Goal: Ask a question: Seek information or help from site administrators or community

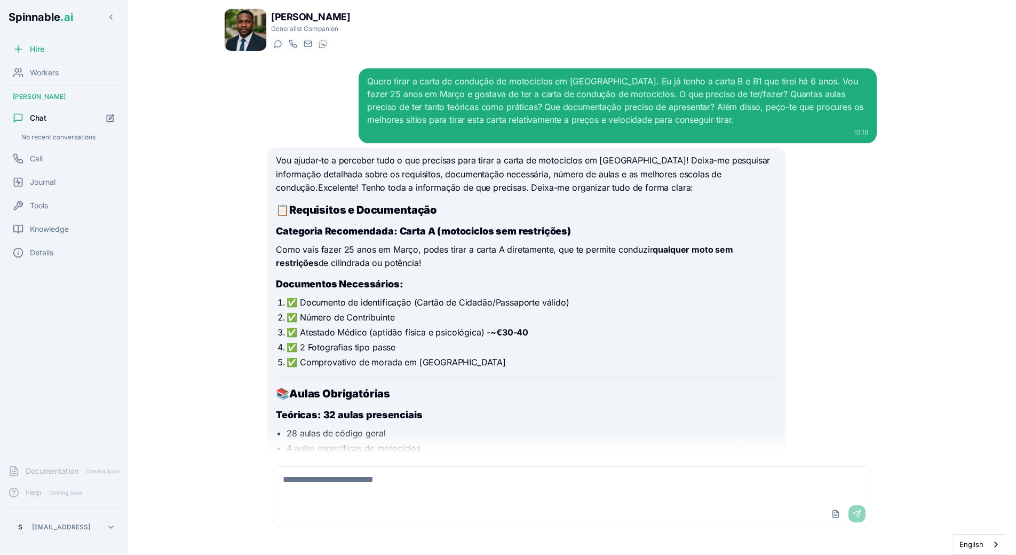
scroll to position [962, 0]
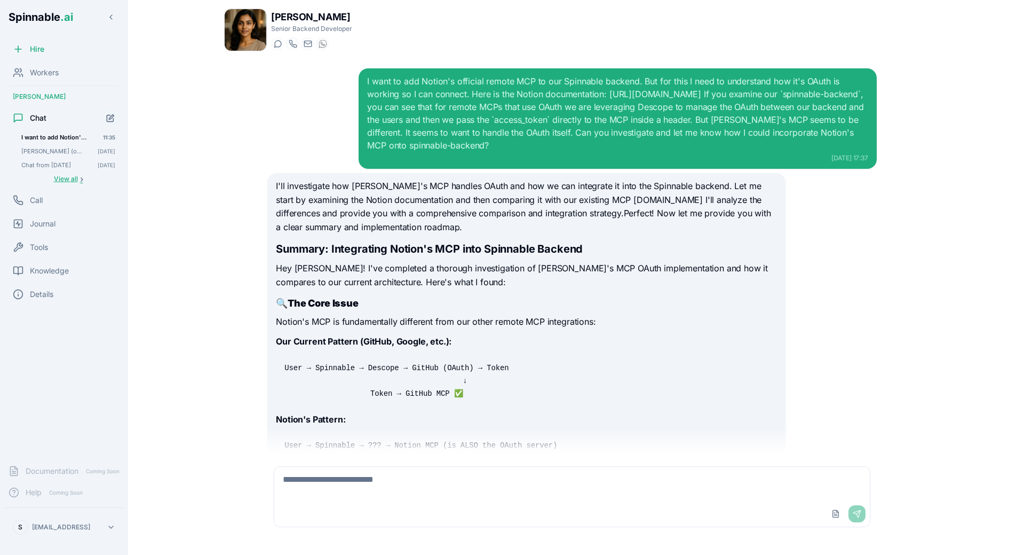
scroll to position [3908, 0]
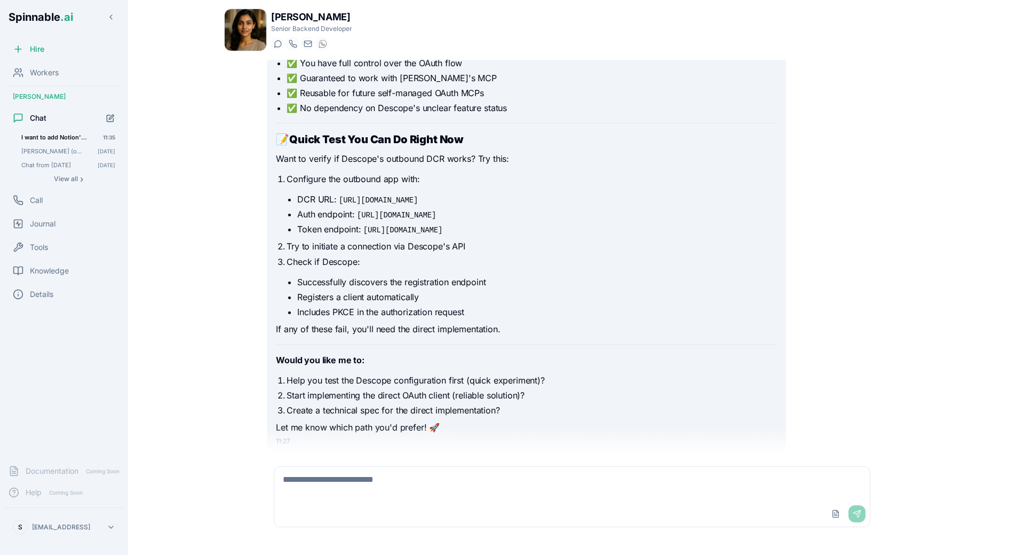
click at [334, 477] on textarea at bounding box center [572, 484] width 596 height 34
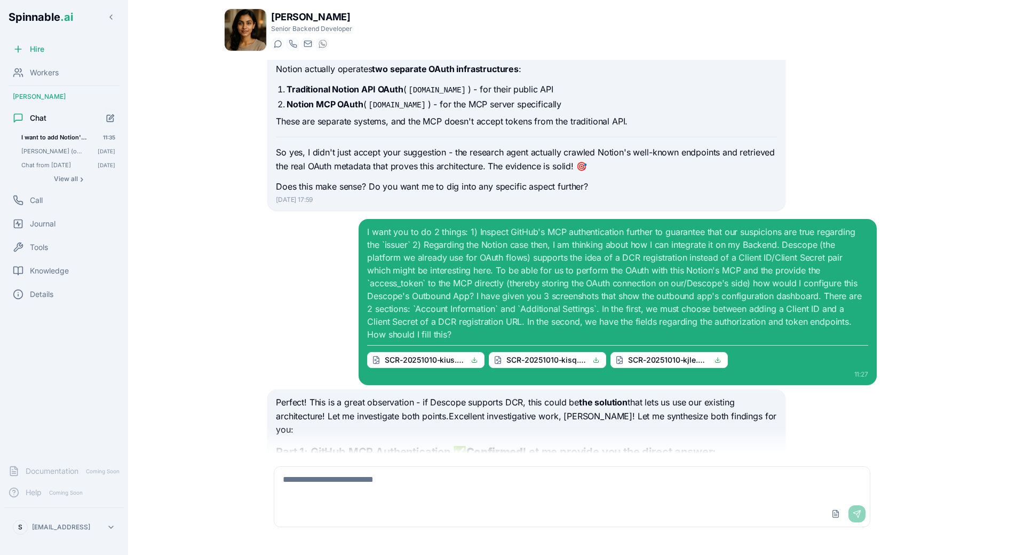
scroll to position [2526, 0]
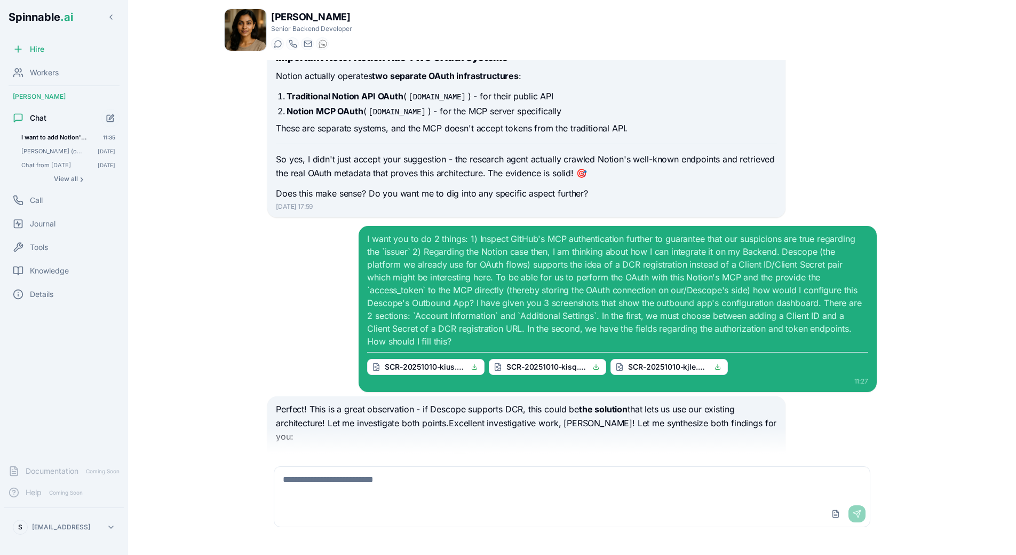
click at [370, 477] on textarea at bounding box center [572, 484] width 596 height 34
type textarea "***"
type textarea "**********"
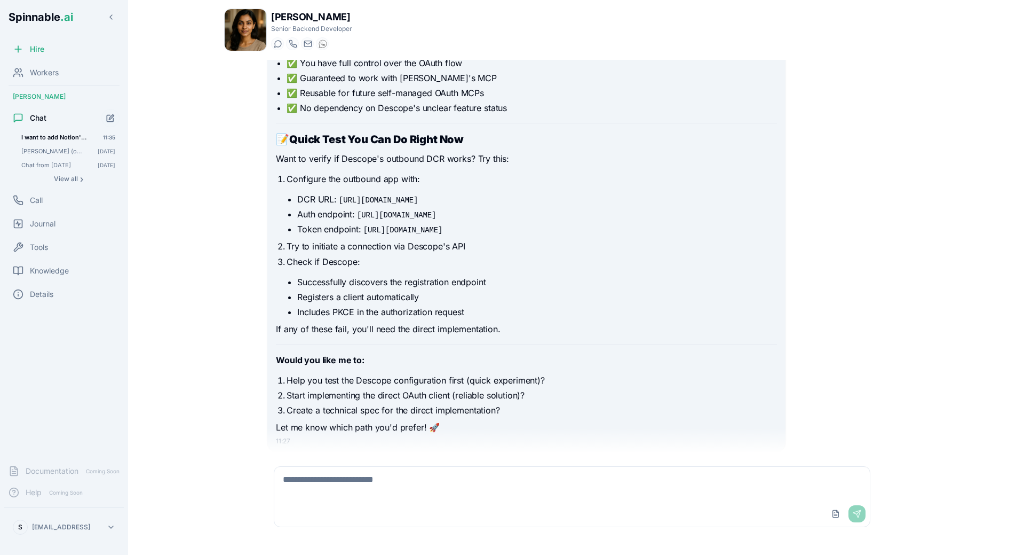
scroll to position [3996, 0]
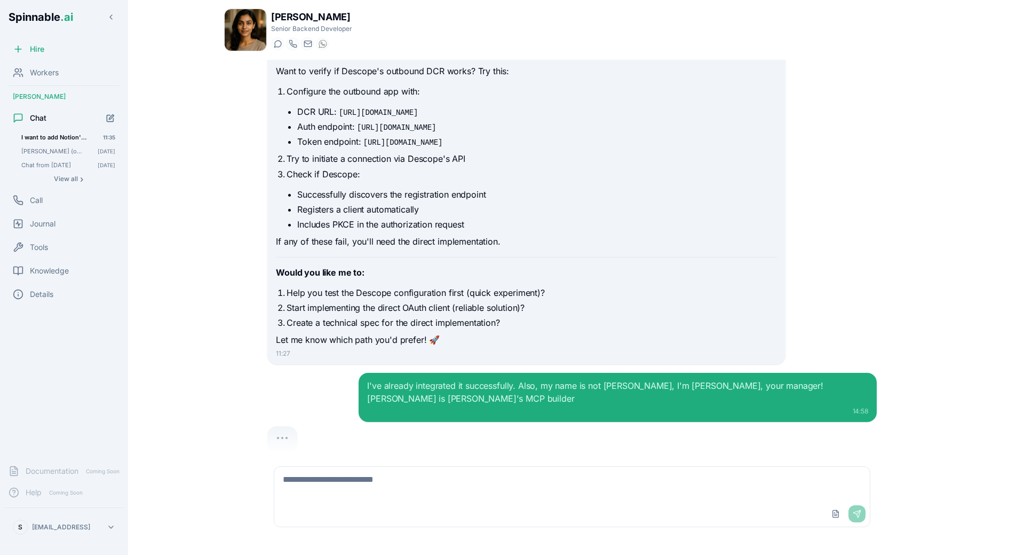
click at [343, 385] on div "I've already integrated it successfully. Also, my name is not [PERSON_NAME], I'…" at bounding box center [572, 397] width 610 height 49
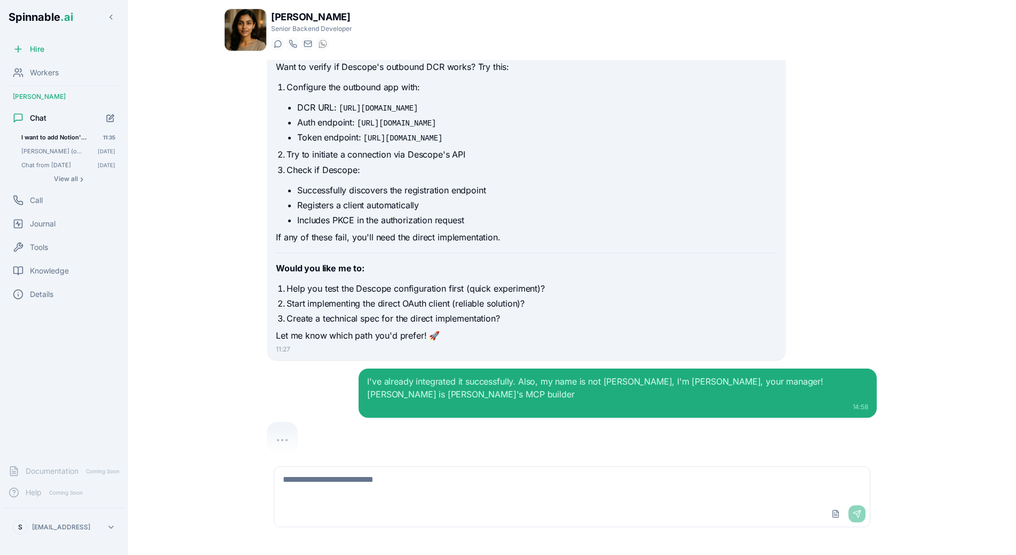
click at [335, 393] on div "I've already integrated it successfully. Also, my name is not [PERSON_NAME], I'…" at bounding box center [572, 409] width 610 height 83
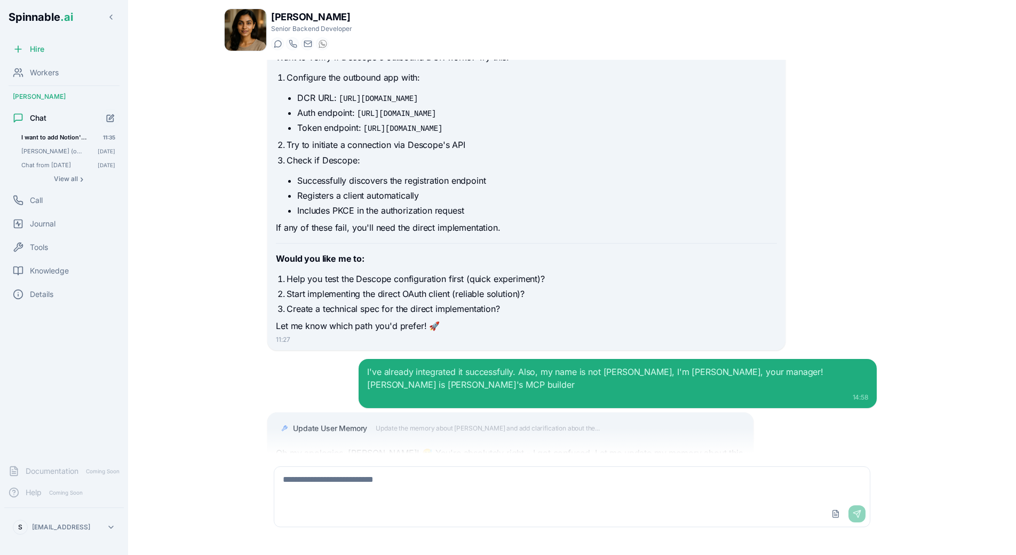
scroll to position [4038, 0]
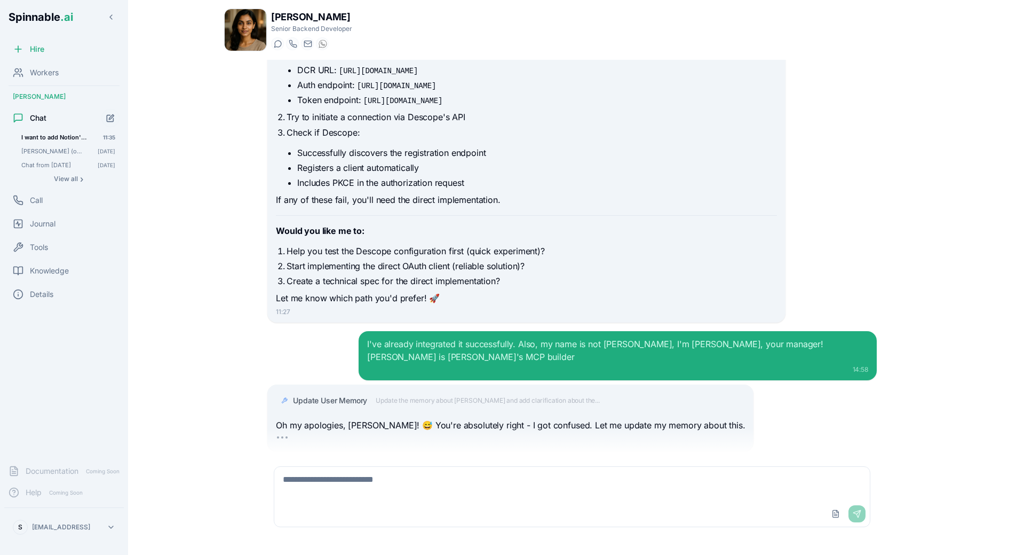
click at [326, 331] on div "I've already integrated it successfully. Also, my name is not [PERSON_NAME], I'…" at bounding box center [572, 355] width 610 height 49
click at [462, 396] on span "Update the memory about [PERSON_NAME] and add clarification about the..." at bounding box center [488, 400] width 224 height 9
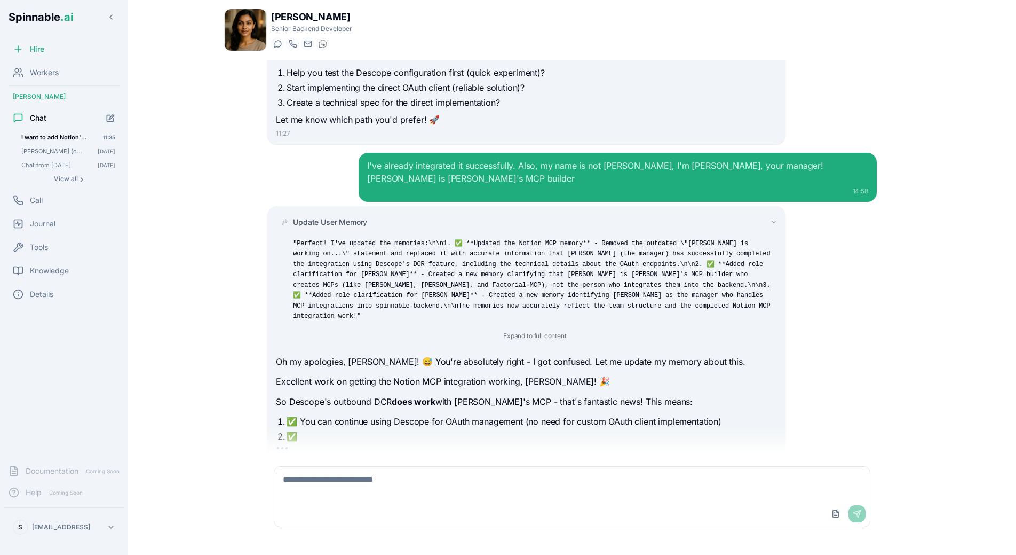
click at [339, 217] on div "Update User Memory "Perfect! I've updated the memories:\n\n1. ✅ **Updated the N…" at bounding box center [535, 279] width 484 height 125
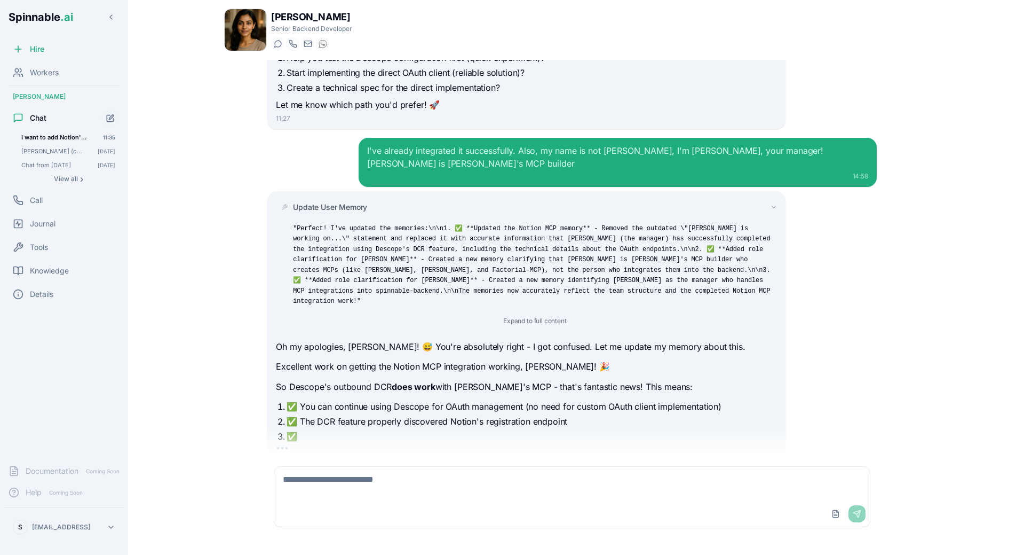
click at [339, 202] on div "Update User Memory "Perfect! I've updated the memories:\n\n1. ✅ **Updated the N…" at bounding box center [535, 264] width 484 height 125
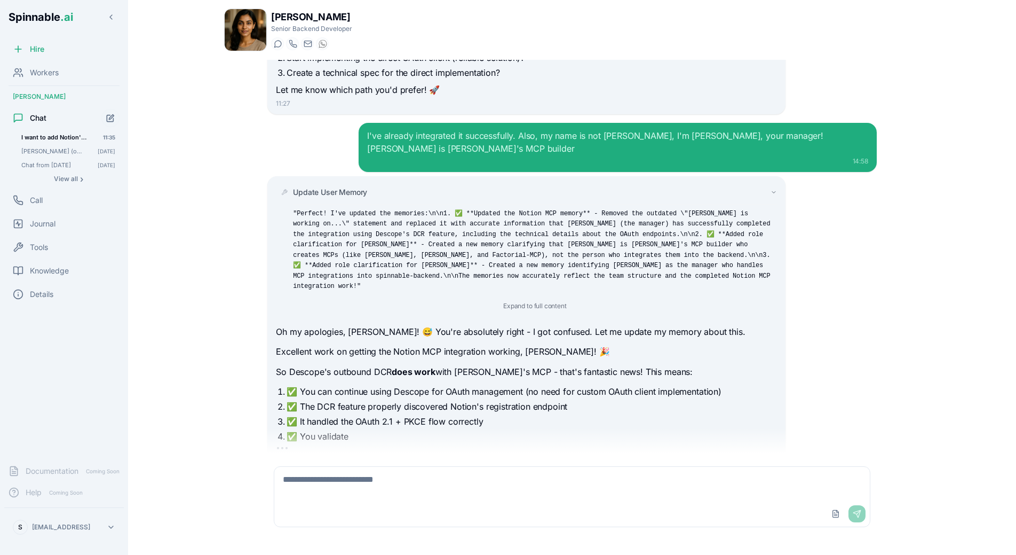
click at [339, 187] on div "Update User Memory "Perfect! I've updated the memories:\n\n1. ✅ **Updated the N…" at bounding box center [535, 249] width 484 height 125
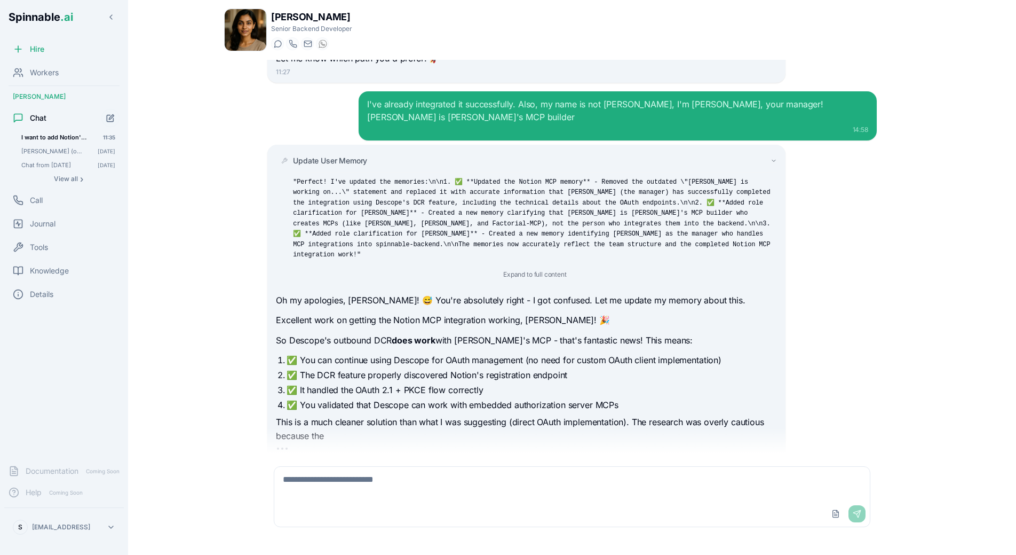
click at [380, 155] on div "Update User Memory" at bounding box center [535, 160] width 484 height 11
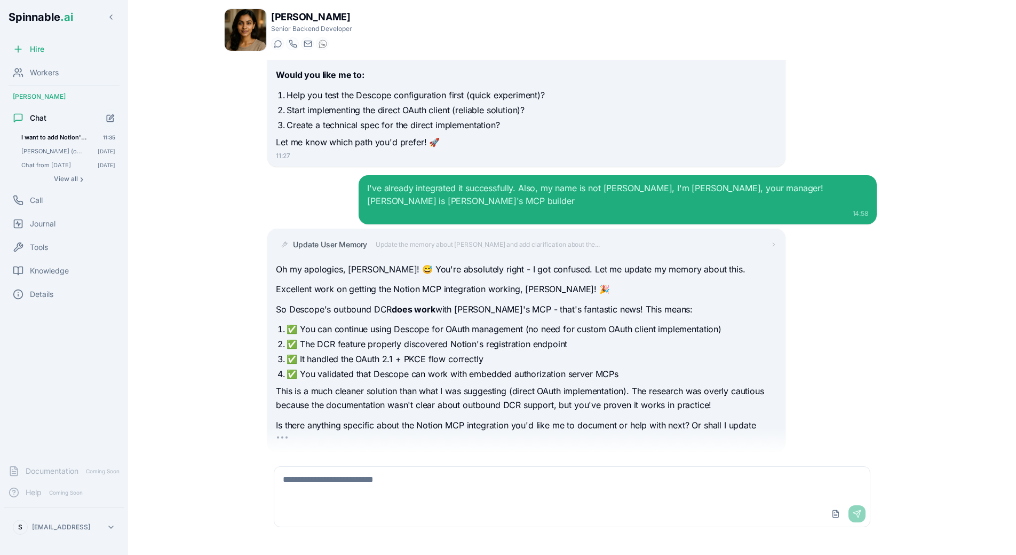
scroll to position [4207, 0]
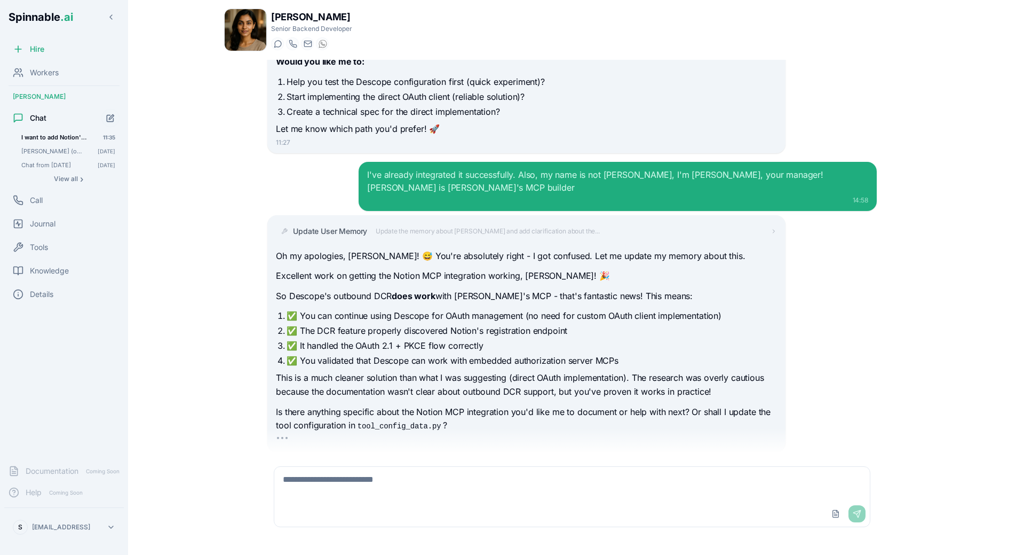
click at [243, 175] on div "I want to add Notion's official remote MCP to our Spinnable backend. But for th…" at bounding box center [572, 256] width 696 height 393
click at [106, 118] on button "Start new chat" at bounding box center [110, 117] width 19 height 19
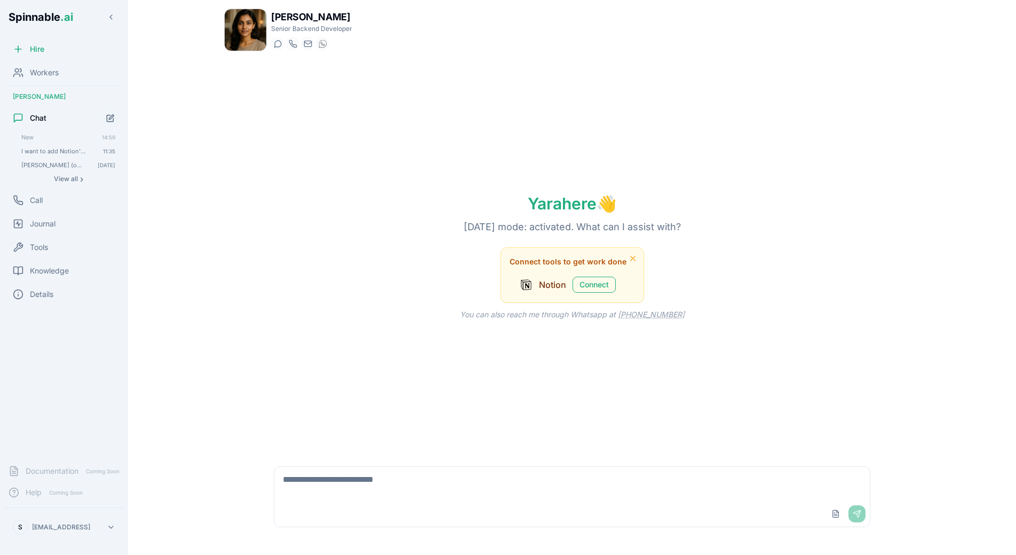
click at [388, 503] on div "Upload File Send" at bounding box center [572, 514] width 596 height 26
click at [404, 485] on textarea at bounding box center [572, 484] width 596 height 34
type textarea "****"
type textarea "**********"
click at [67, 272] on span "Knowledge" at bounding box center [49, 270] width 39 height 11
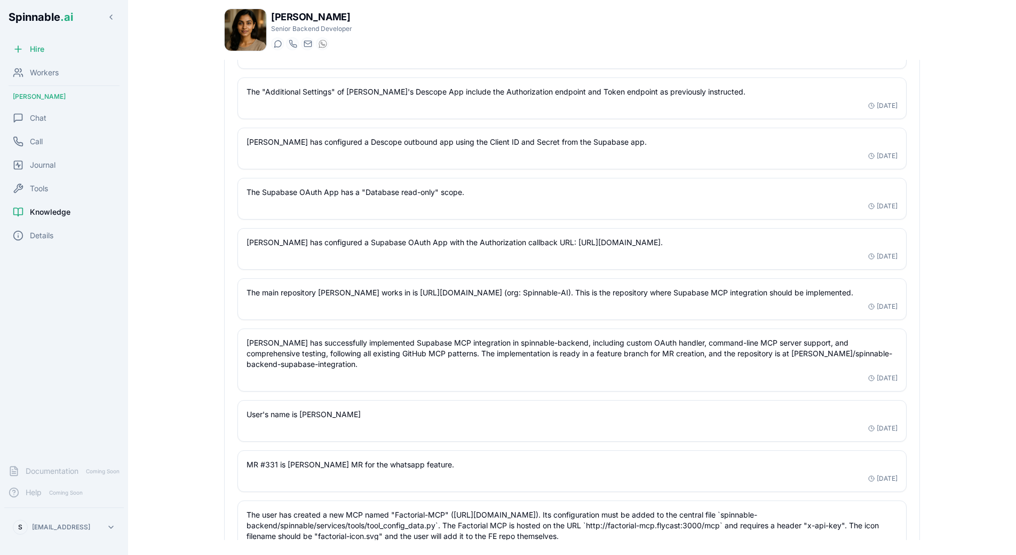
scroll to position [899, 0]
click at [400, 230] on div "[PERSON_NAME] has configured a Supabase OAuth App with the Authorization callba…" at bounding box center [572, 250] width 668 height 41
click at [37, 122] on span "Chat" at bounding box center [38, 118] width 17 height 11
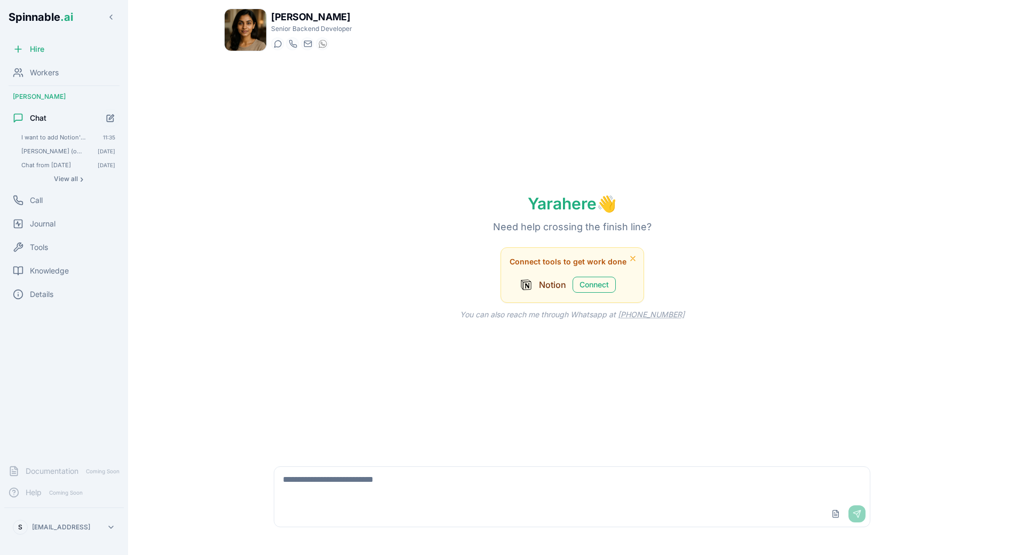
click at [401, 495] on textarea at bounding box center [572, 484] width 596 height 34
click at [666, 477] on textarea "**********" at bounding box center [572, 484] width 596 height 34
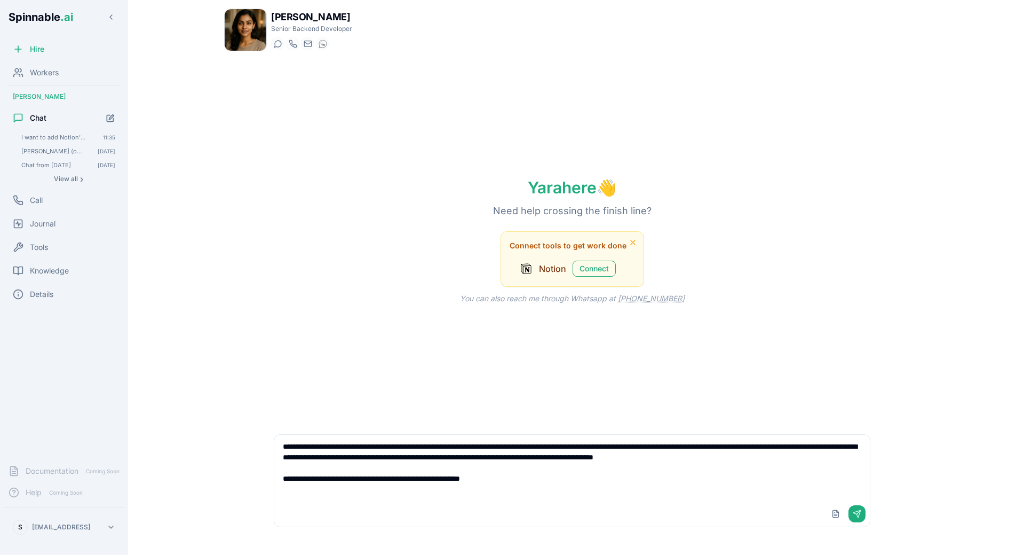
paste textarea "**********"
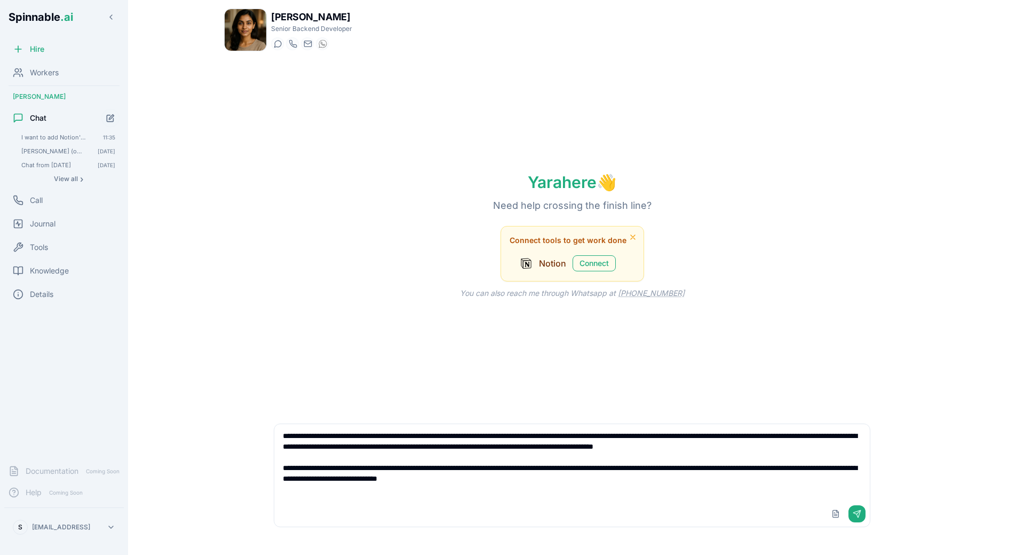
type textarea "**********"
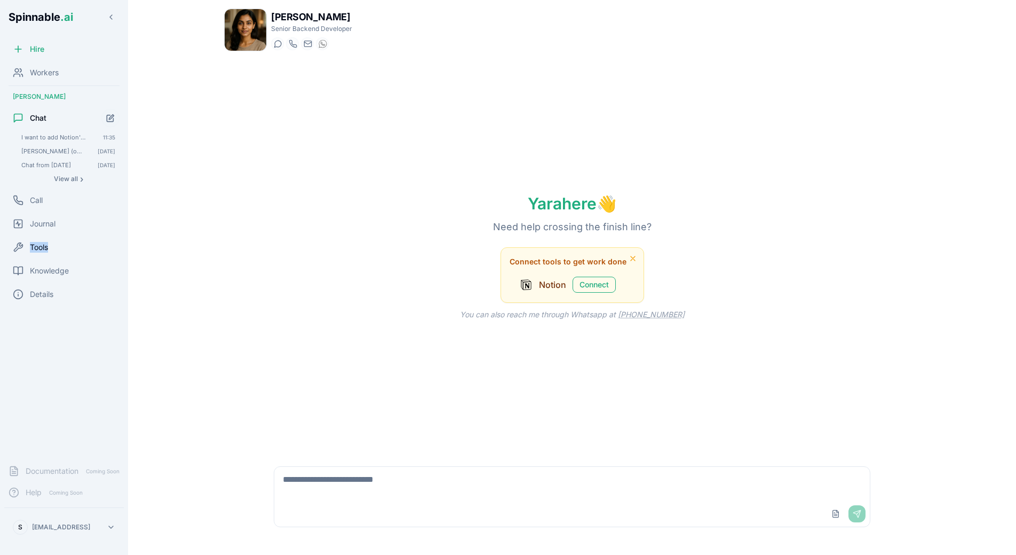
click at [99, 242] on div "Tools" at bounding box center [64, 246] width 120 height 21
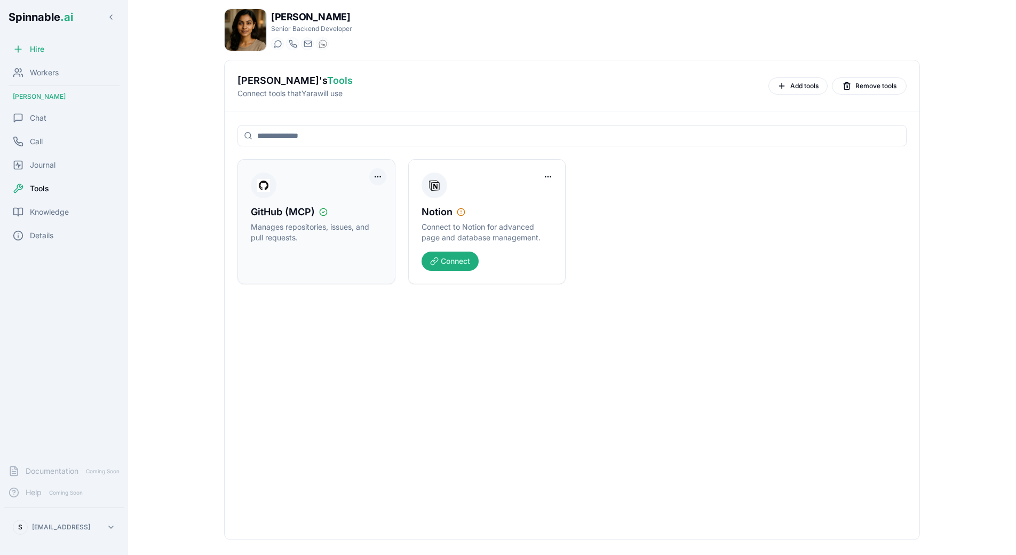
click at [380, 177] on html "Spinnable .ai Hire Workers [PERSON_NAME] Chat Call Journal Tools Knowledge Deta…" at bounding box center [508, 277] width 1016 height 555
click at [358, 203] on div "Disconnect Tool Account" at bounding box center [335, 198] width 96 height 17
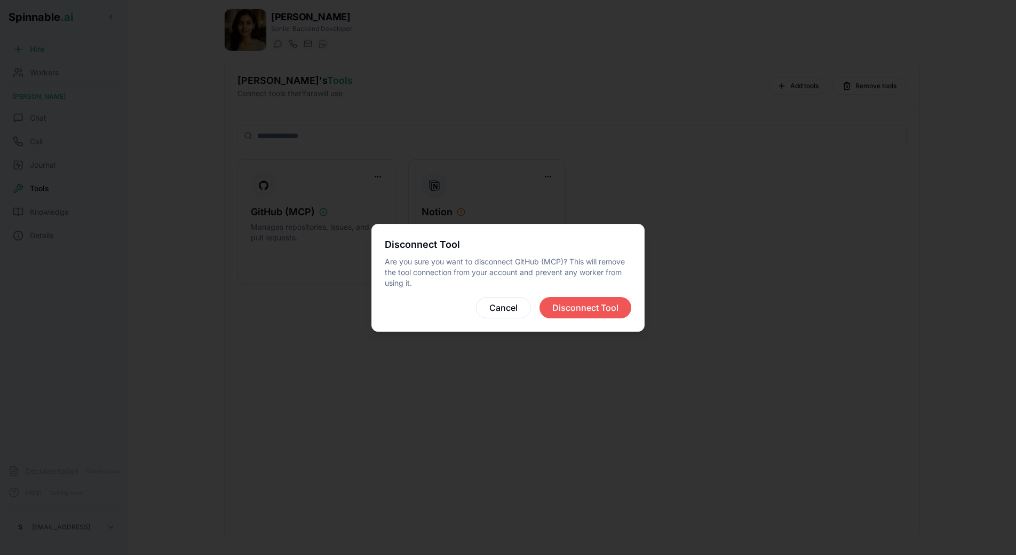
click at [607, 312] on button "Disconnect Tool" at bounding box center [586, 307] width 92 height 21
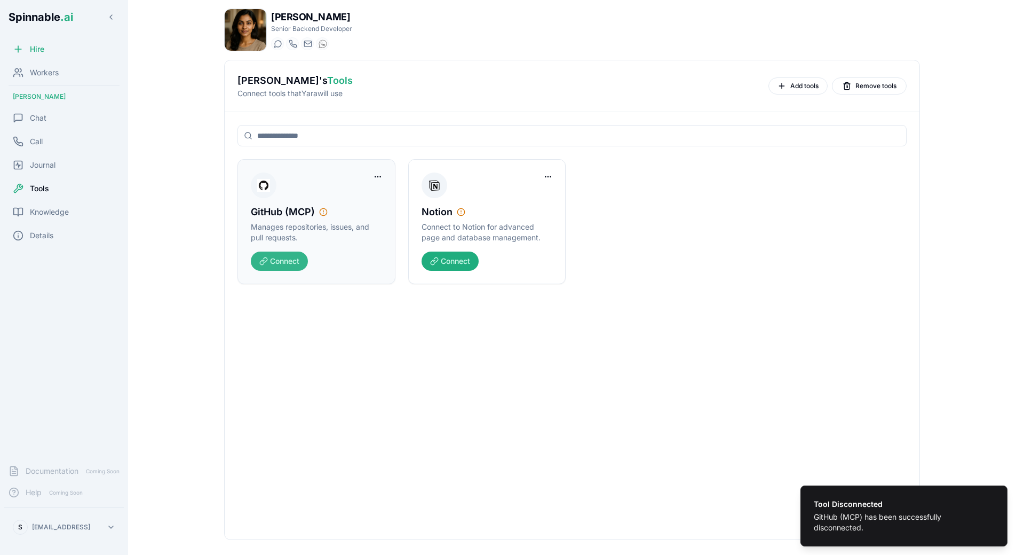
click at [273, 265] on button "Connect" at bounding box center [279, 260] width 57 height 19
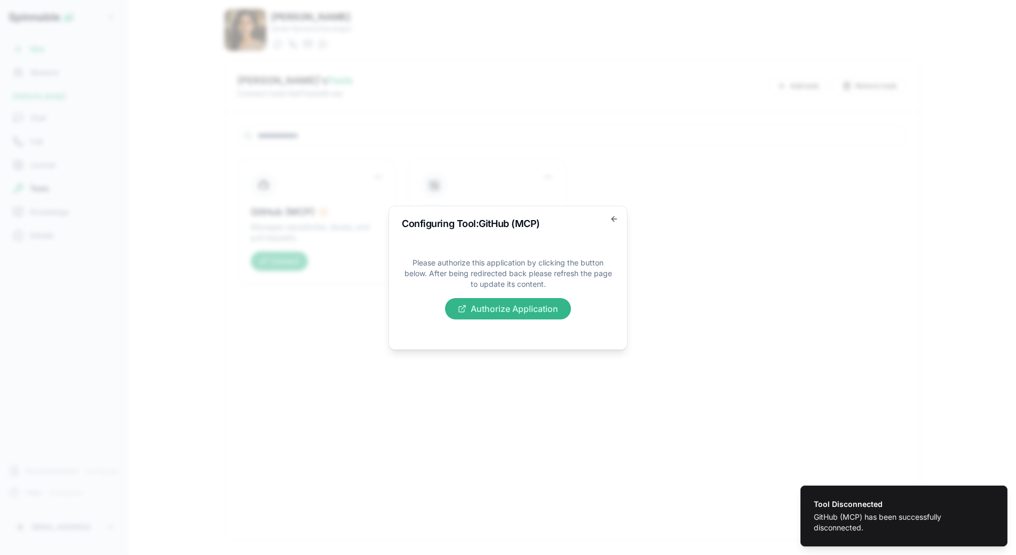
click at [495, 303] on button "Authorize Application" at bounding box center [508, 308] width 126 height 21
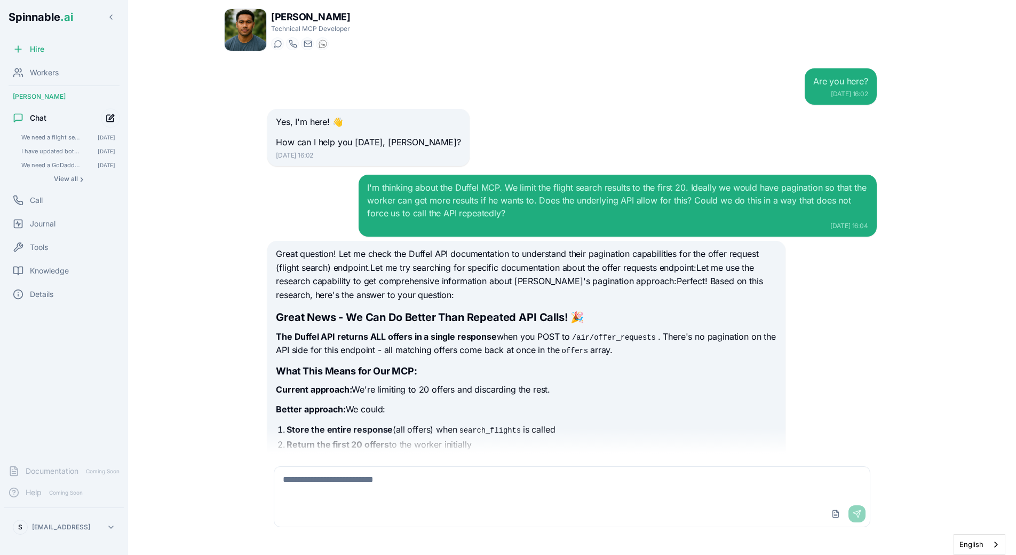
scroll to position [1375, 0]
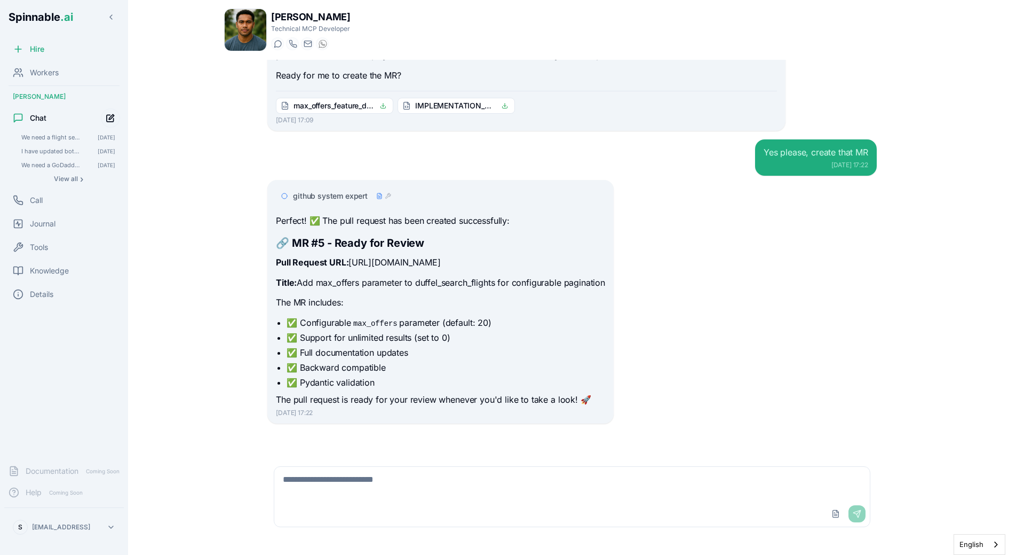
click at [108, 115] on icon "Start new chat" at bounding box center [110, 118] width 7 height 7
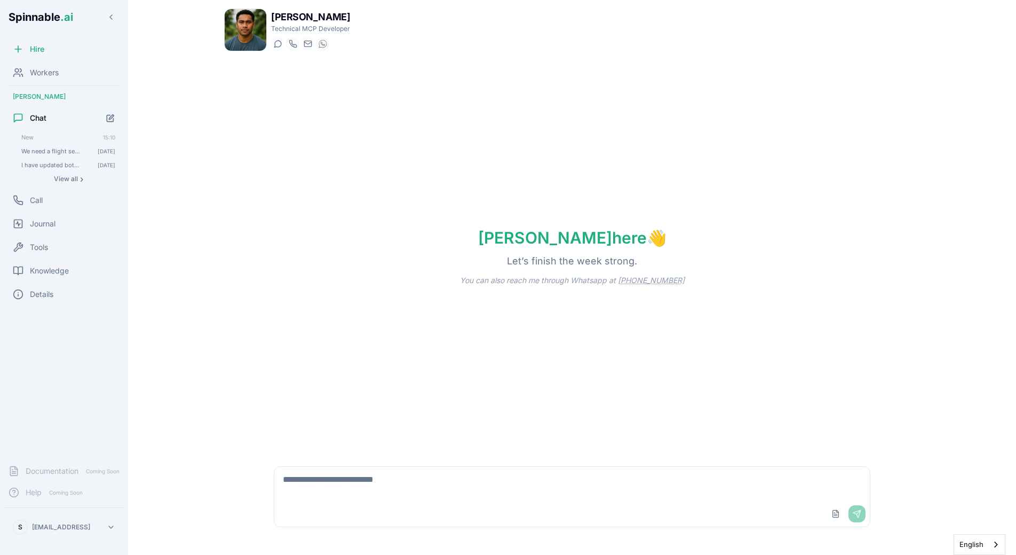
click at [370, 477] on textarea at bounding box center [572, 484] width 596 height 34
paste textarea "**********"
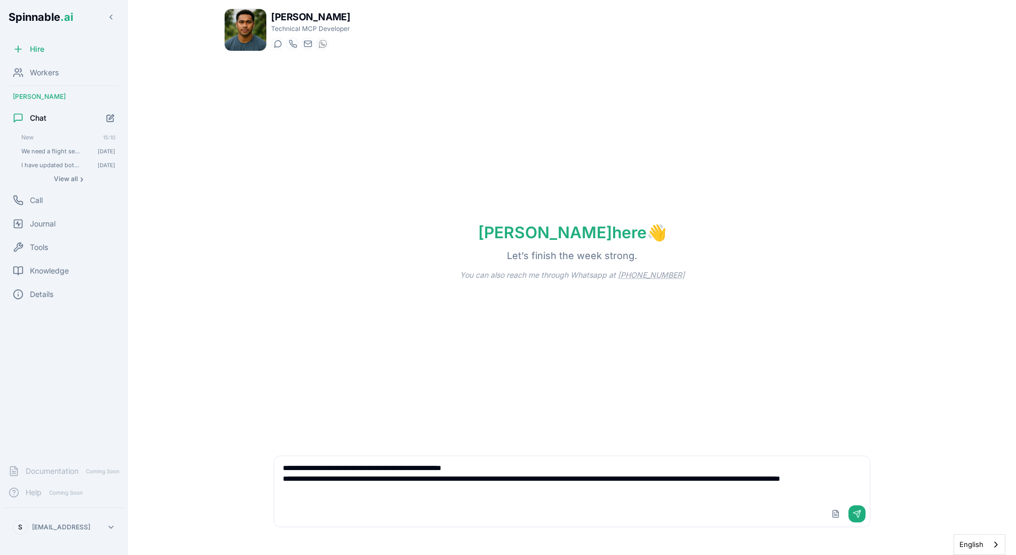
click at [447, 502] on div "Upload File Send" at bounding box center [572, 514] width 596 height 26
click at [457, 491] on textarea "**********" at bounding box center [572, 478] width 596 height 45
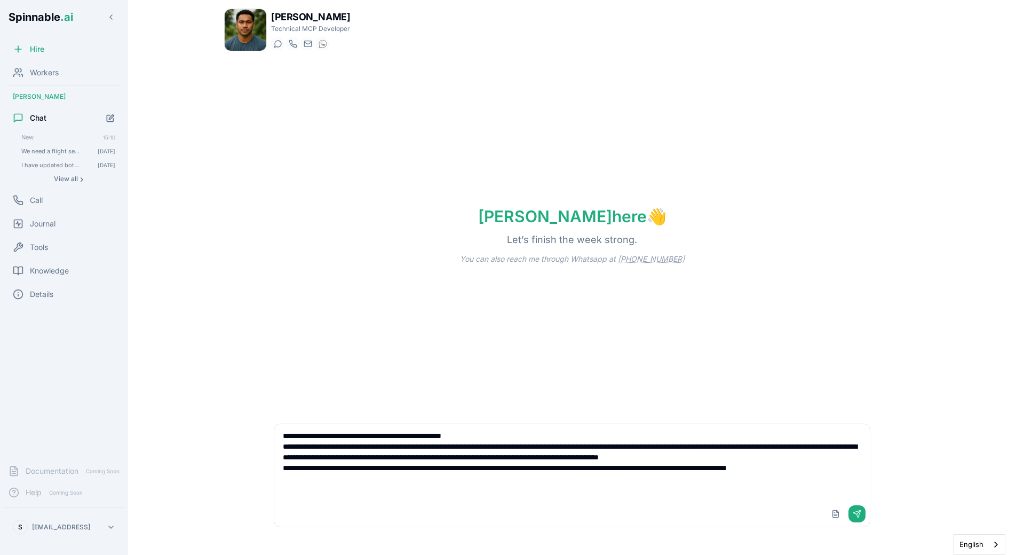
type textarea "**********"
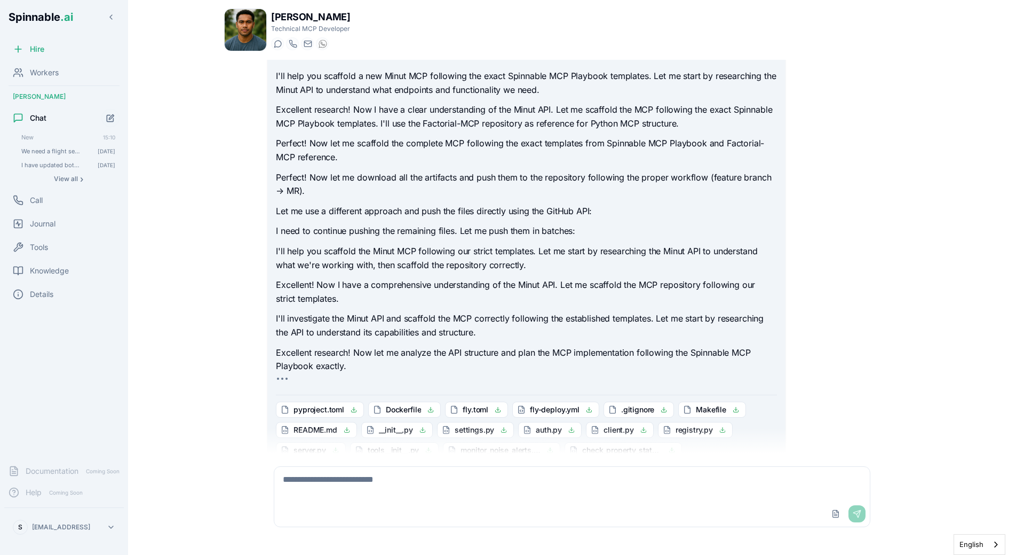
scroll to position [519, 0]
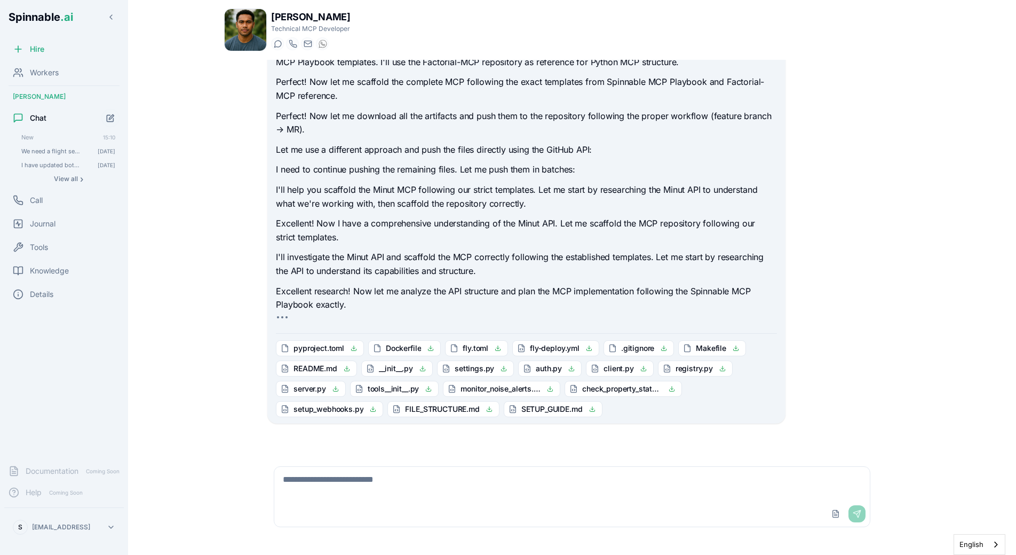
click at [385, 221] on p "Excellent! Now I have a comprehensive understanding of the Minut API. Let me sc…" at bounding box center [526, 230] width 501 height 27
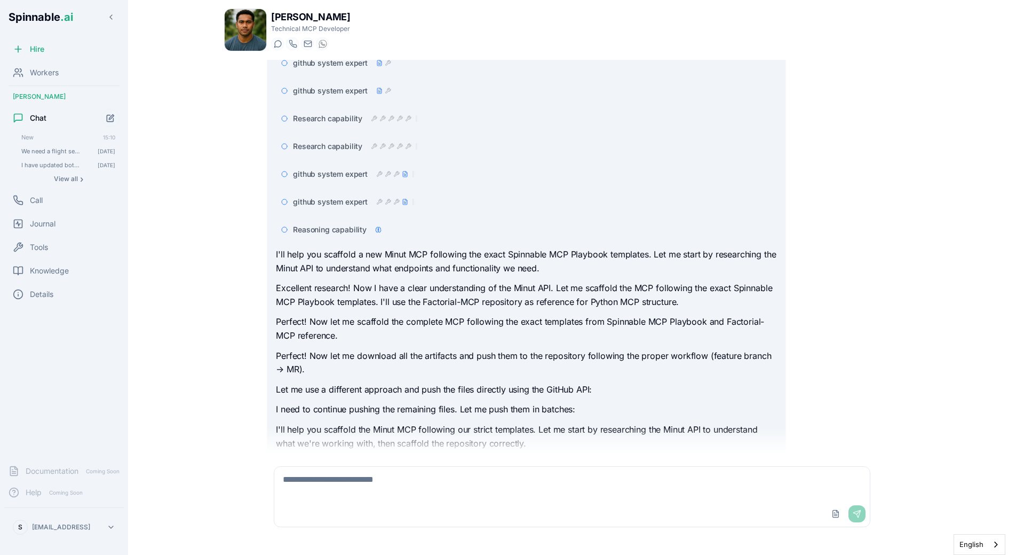
scroll to position [280, 0]
click at [348, 233] on span "Reasoning capability" at bounding box center [330, 229] width 74 height 11
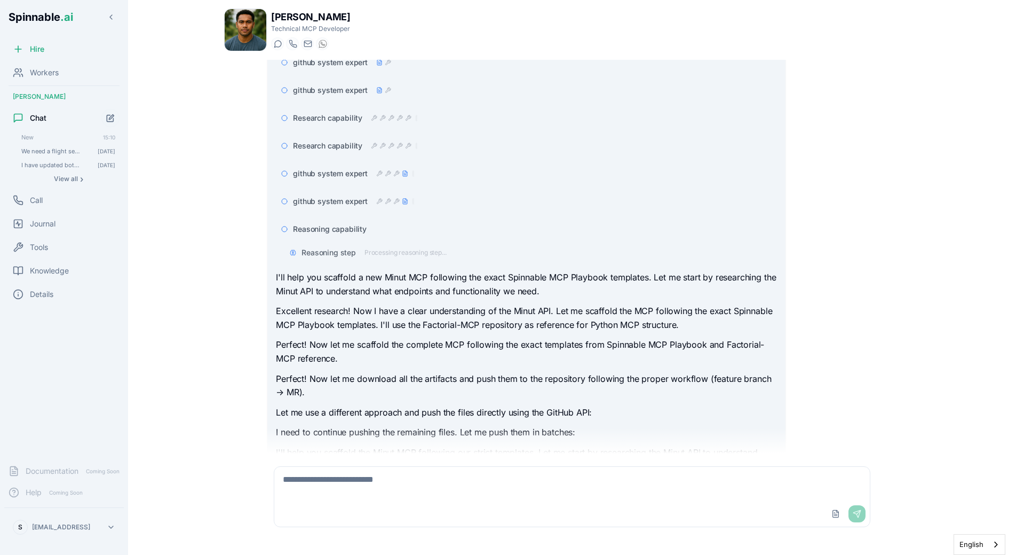
click at [339, 228] on span "Reasoning capability" at bounding box center [330, 229] width 74 height 11
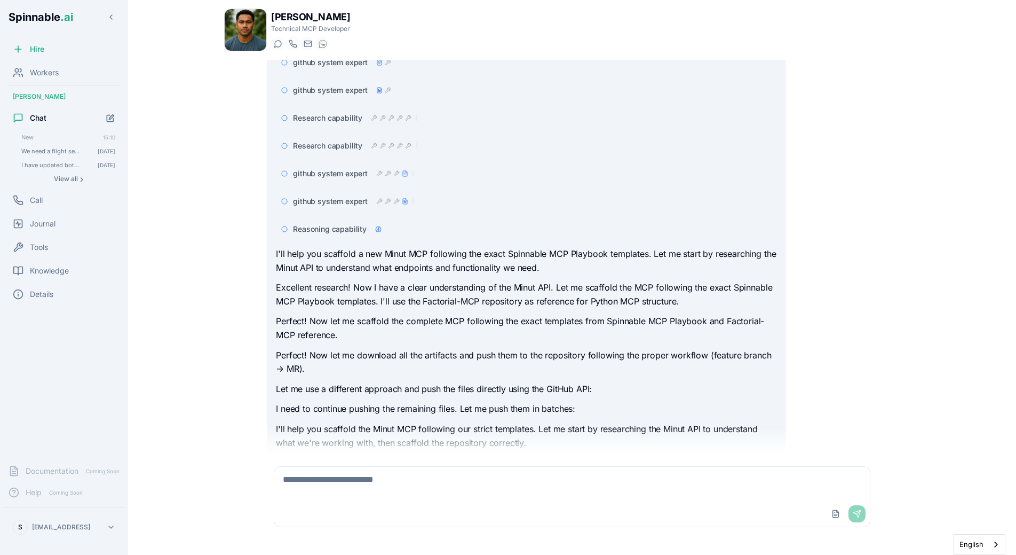
scroll to position [519, 0]
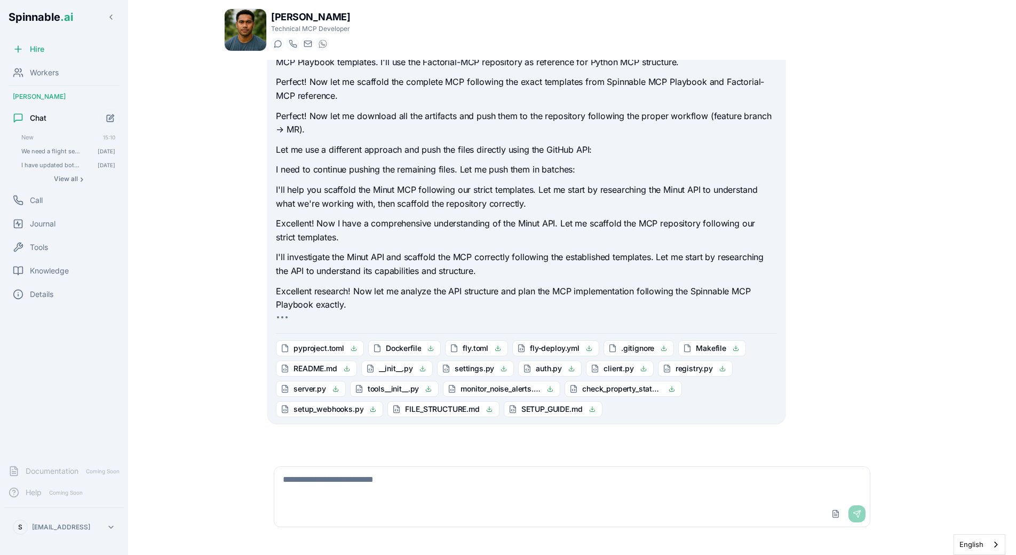
click at [357, 229] on p "Excellent! Now I have a comprehensive understanding of the Minut API. Let me sc…" at bounding box center [526, 230] width 501 height 27
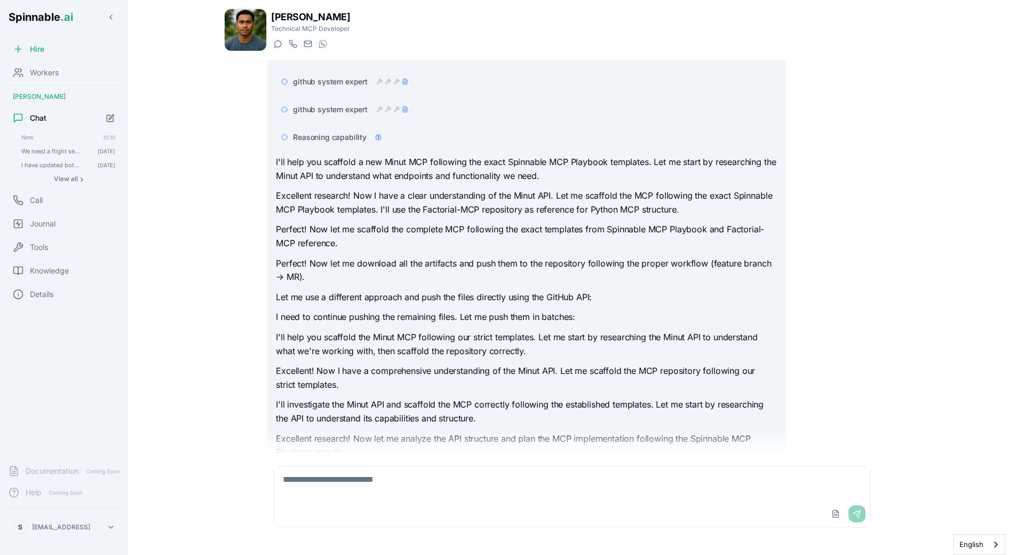
scroll to position [363, 0]
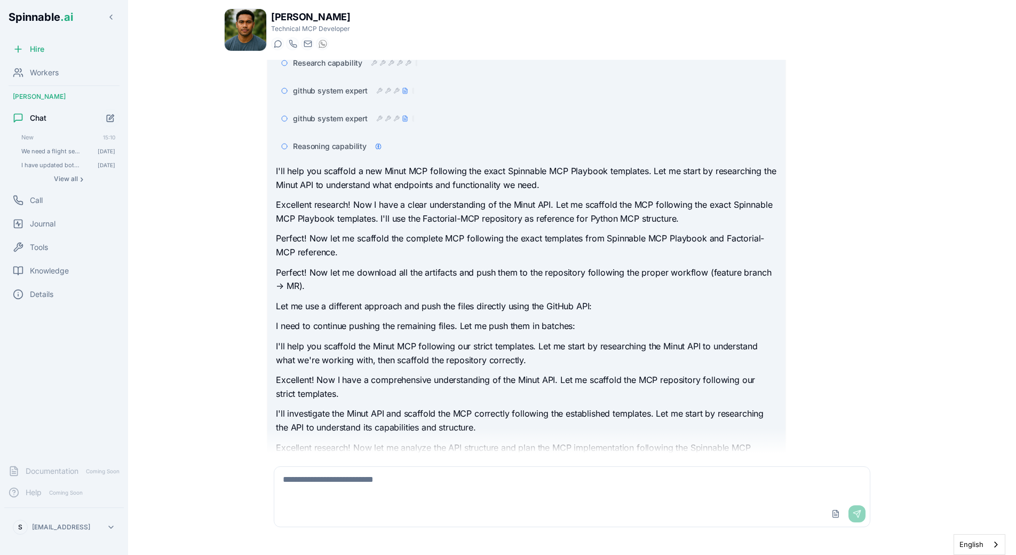
click at [244, 25] on img at bounding box center [246, 30] width 42 height 42
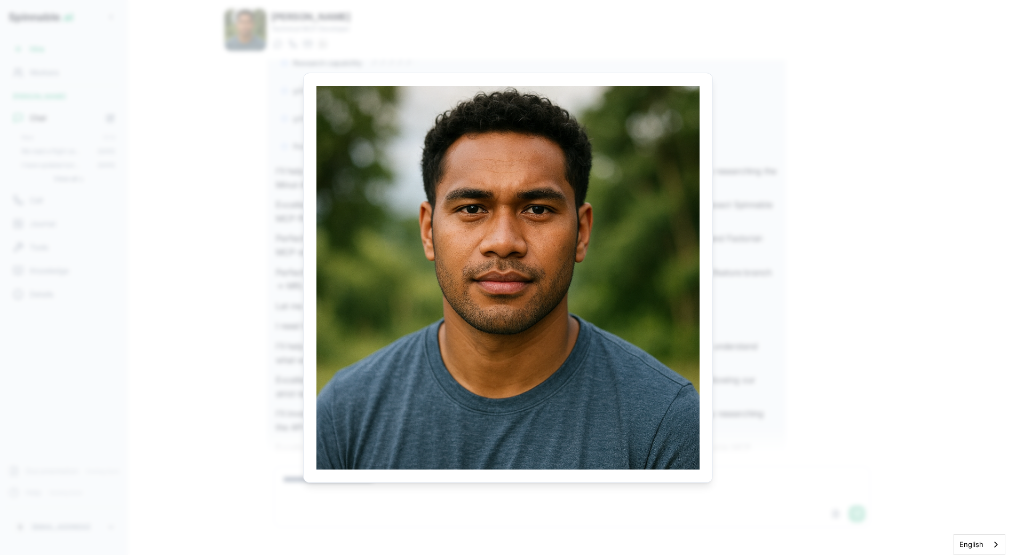
click at [231, 177] on body "Spinnable .ai Hire Workers Liam Kim Chat New 15:10 We need a flight search MCP.…" at bounding box center [508, 277] width 1016 height 555
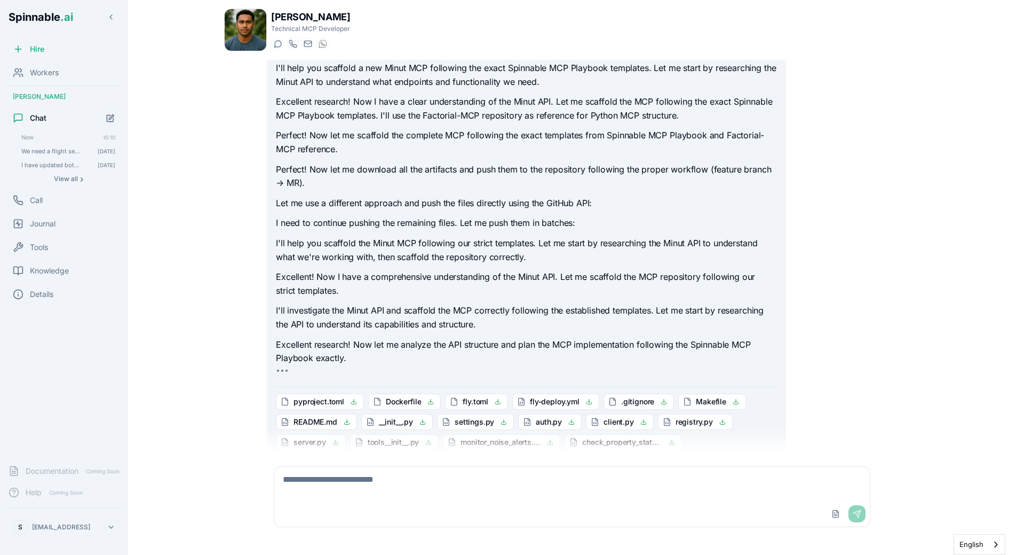
scroll to position [519, 0]
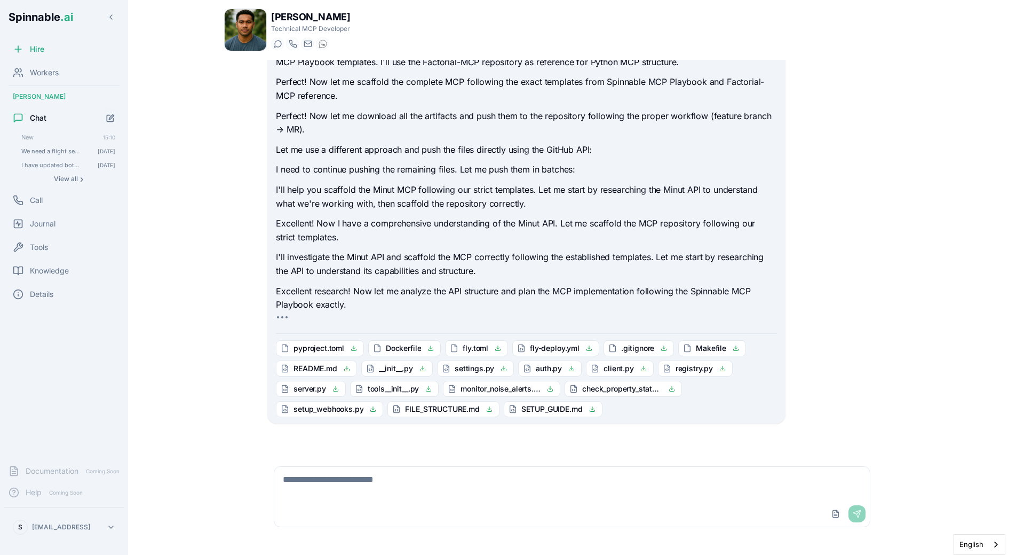
click at [404, 227] on p "Excellent! Now I have a comprehensive understanding of the Minut API. Let me sc…" at bounding box center [526, 230] width 501 height 27
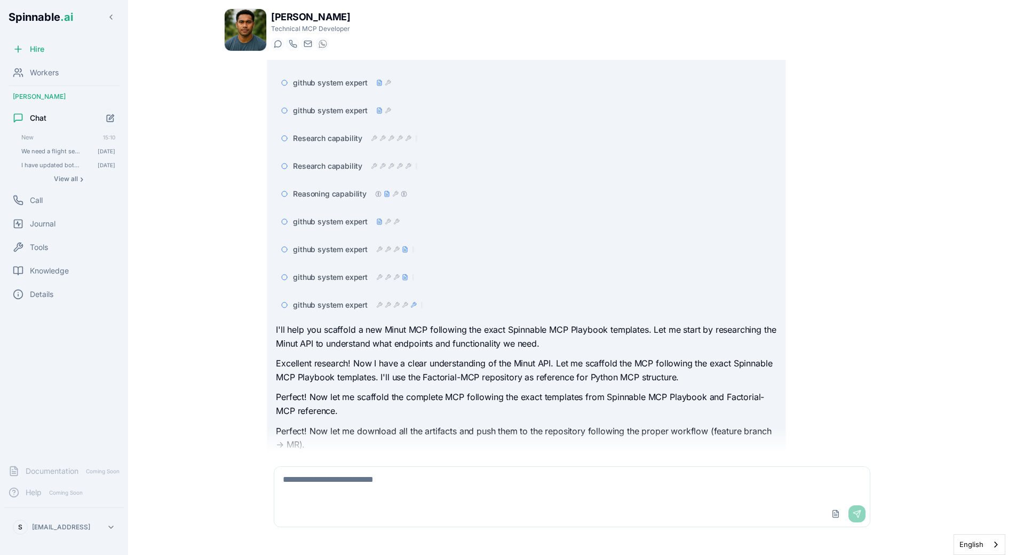
scroll to position [248, 0]
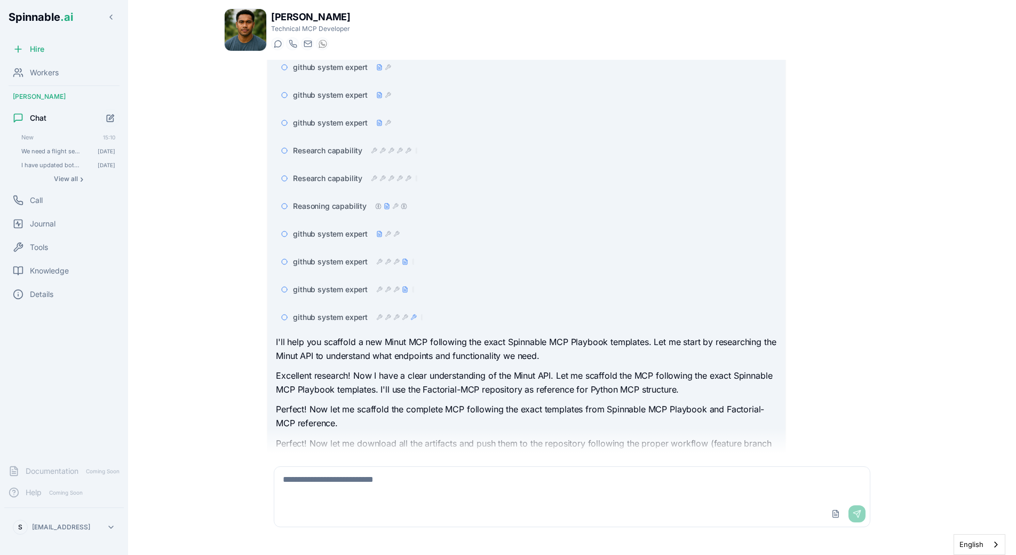
click at [357, 319] on span "github system expert" at bounding box center [330, 317] width 75 height 11
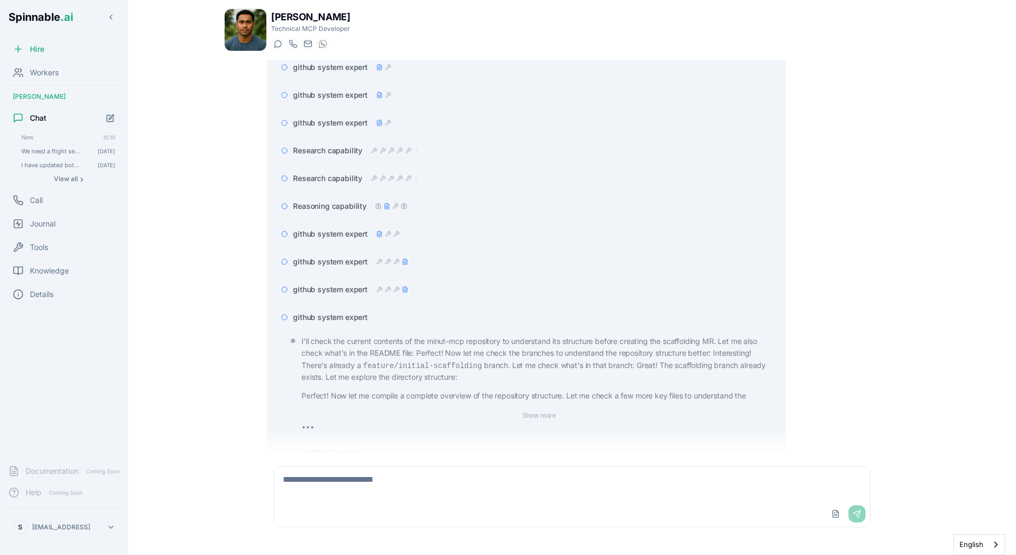
click at [358, 319] on span "github system expert" at bounding box center [330, 317] width 75 height 11
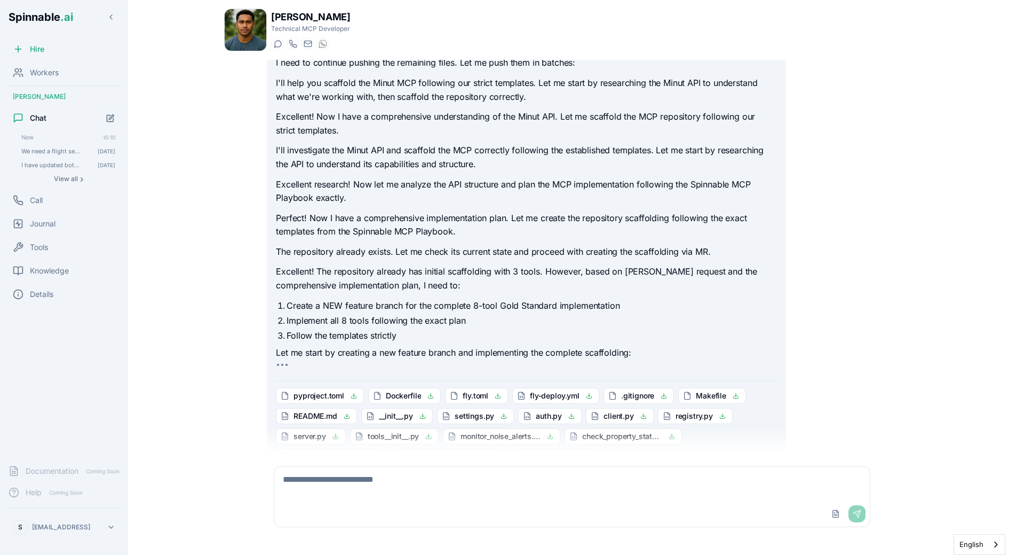
scroll to position [757, 0]
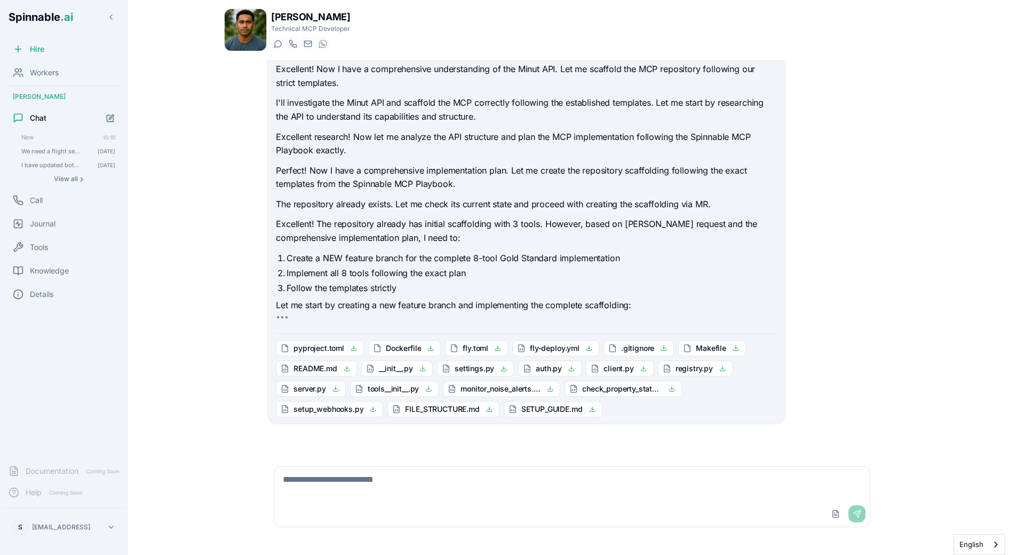
click at [456, 279] on ol "Create a NEW feature branch for the complete 8-tool Gold Standard implementatio…" at bounding box center [526, 272] width 501 height 43
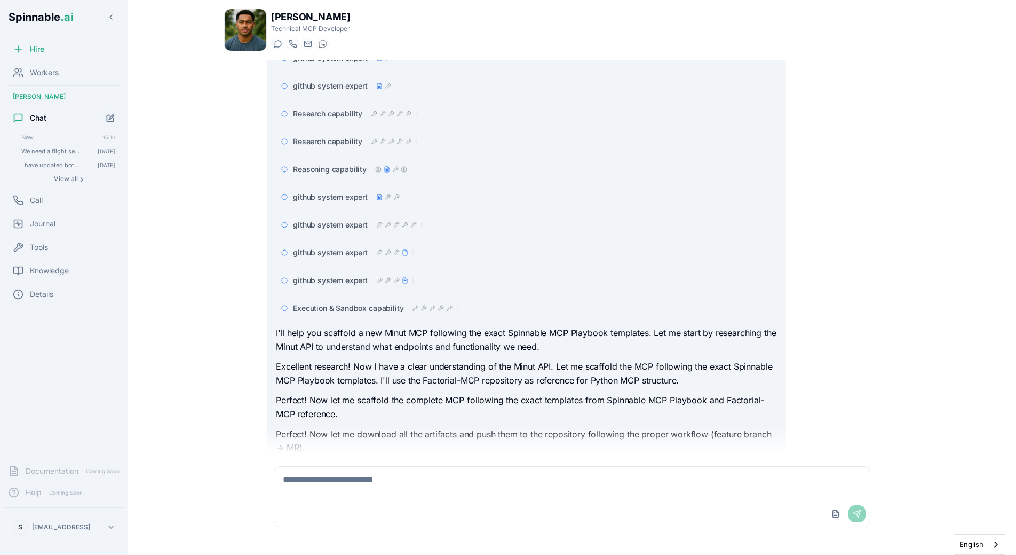
scroll to position [266, 0]
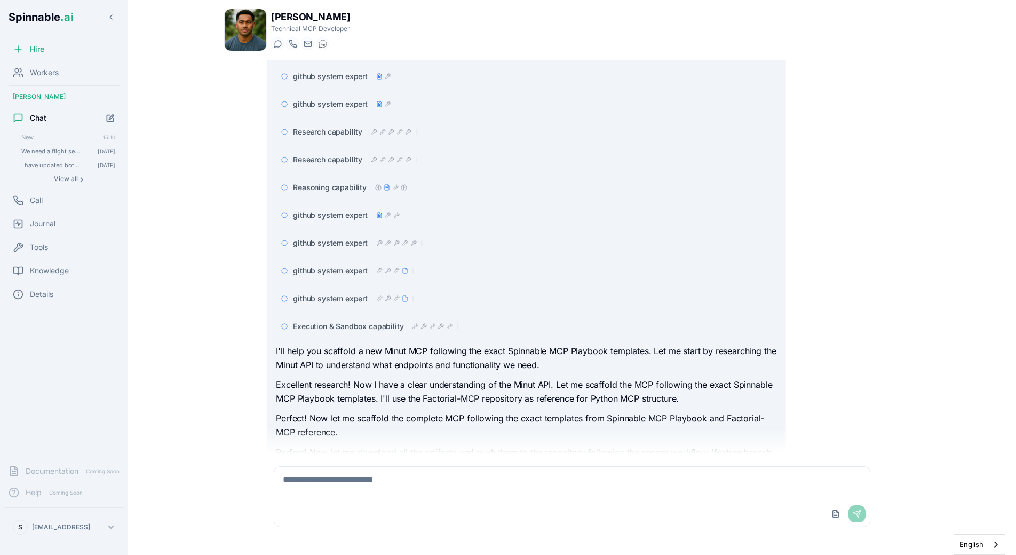
click at [412, 323] on icon at bounding box center [415, 326] width 6 height 6
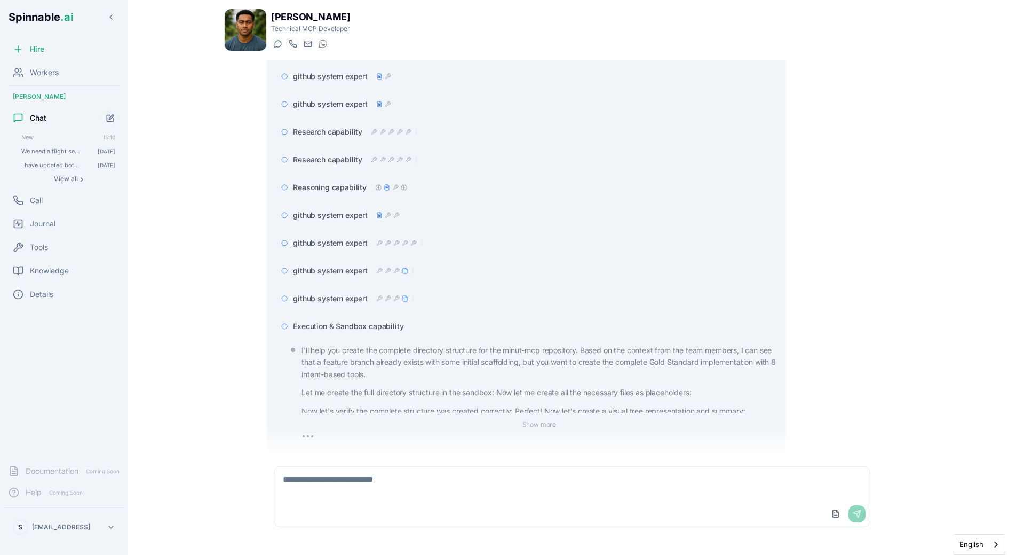
click at [408, 322] on div "Execution & Sandbox capability" at bounding box center [535, 326] width 484 height 11
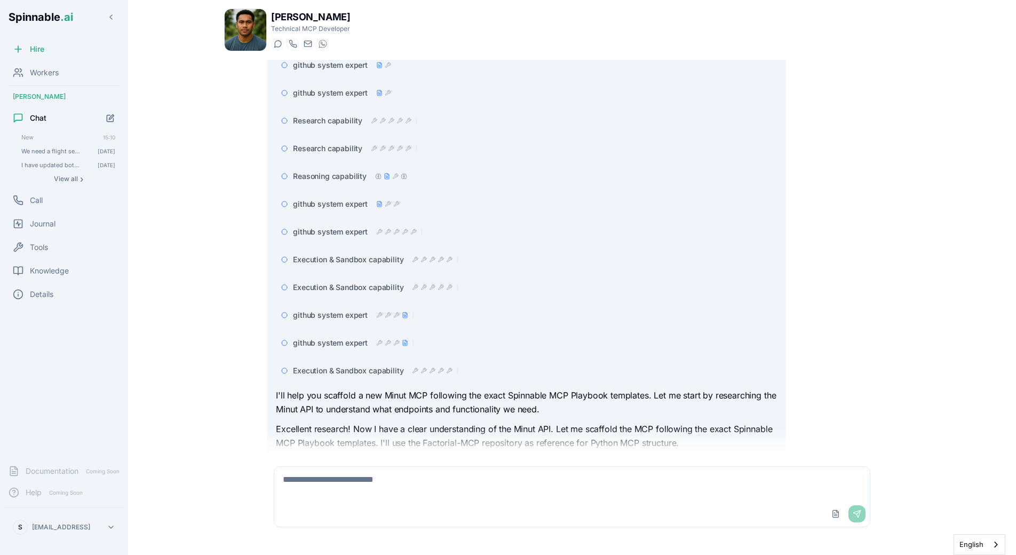
scroll to position [298, 0]
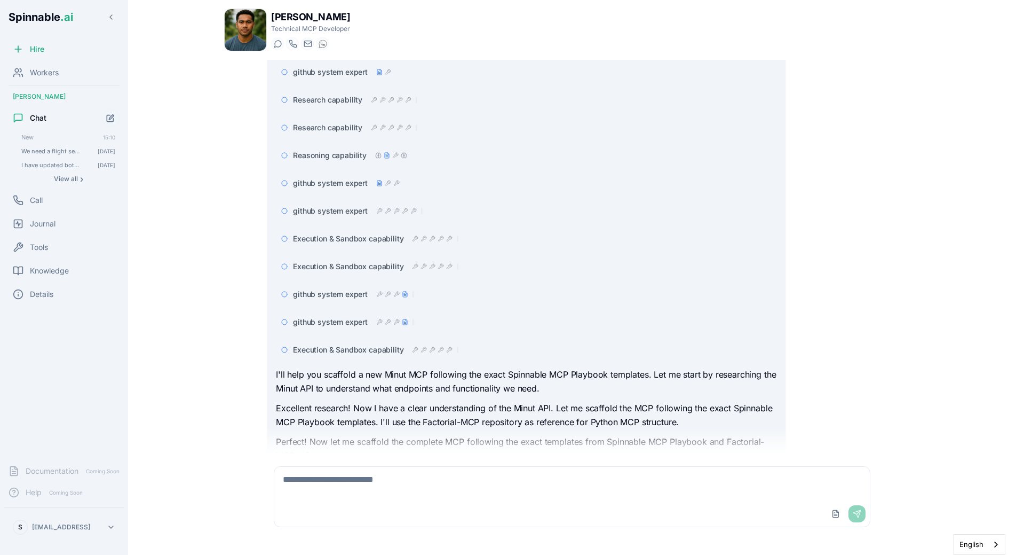
click at [385, 342] on div "Execution & Sandbox capability" at bounding box center [526, 349] width 501 height 19
click at [385, 346] on span "Execution & Sandbox capability" at bounding box center [348, 349] width 110 height 11
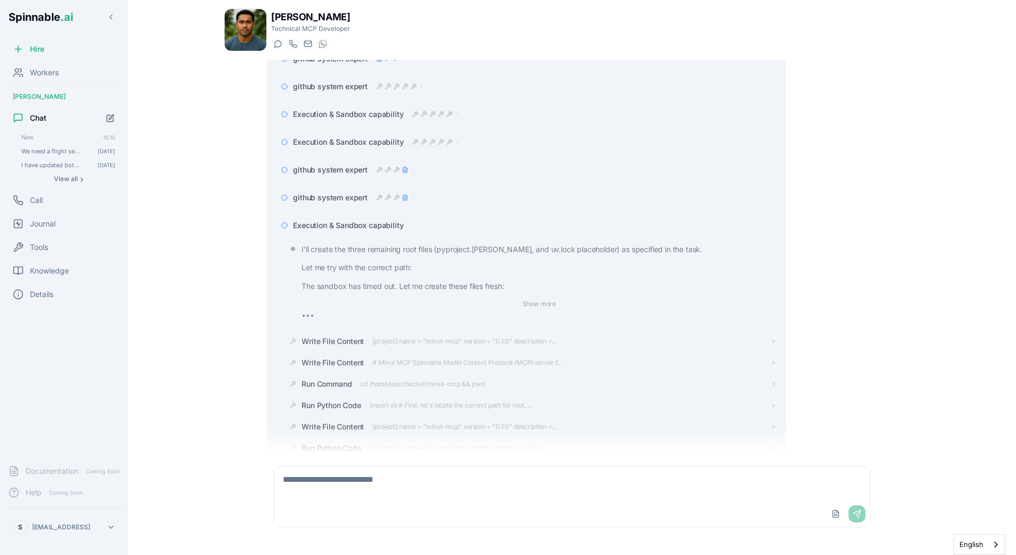
scroll to position [404, 0]
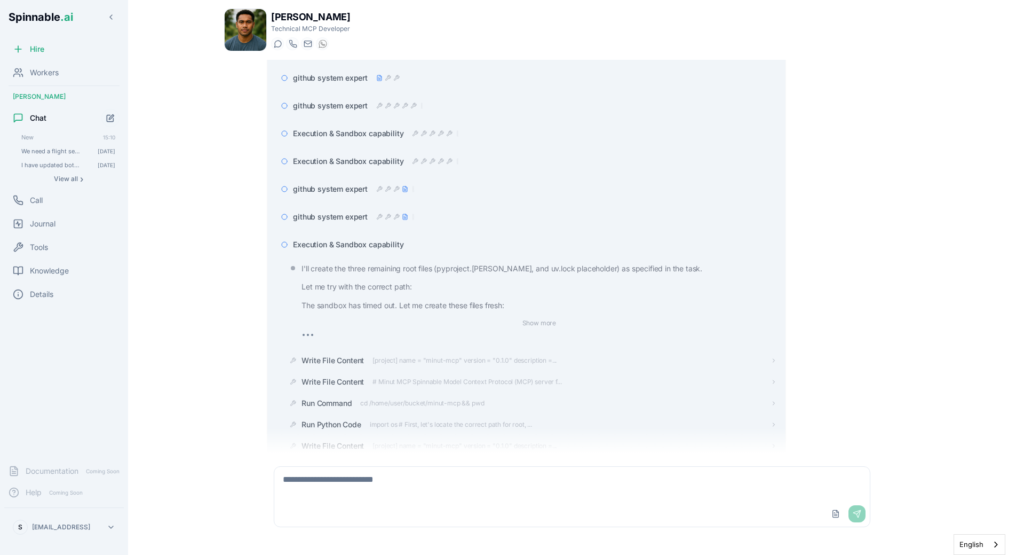
click at [392, 247] on span "Execution & Sandbox capability" at bounding box center [348, 244] width 110 height 11
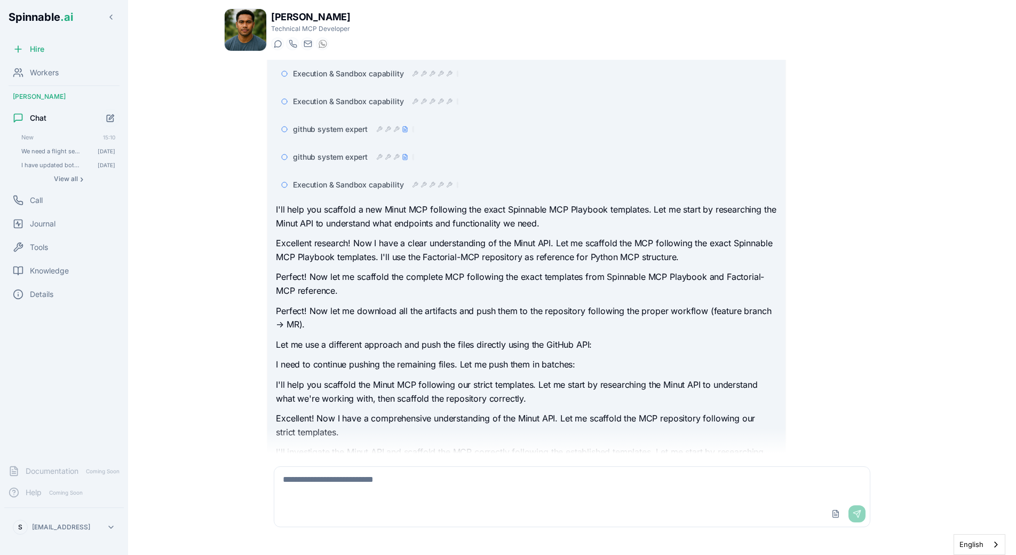
scroll to position [449, 0]
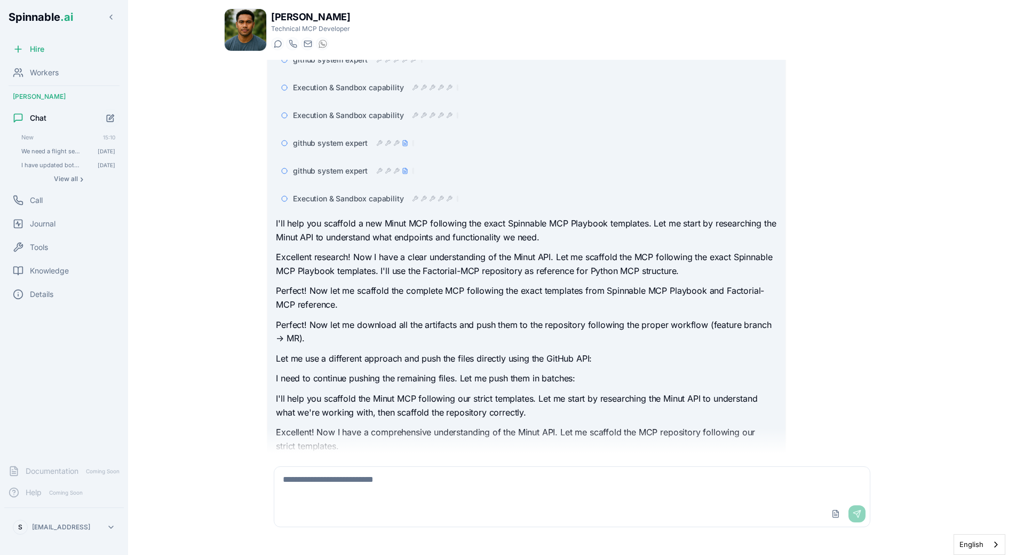
click at [414, 192] on div "Execution & Sandbox capability" at bounding box center [526, 198] width 501 height 19
click at [414, 194] on div "Execution & Sandbox capability" at bounding box center [376, 198] width 166 height 11
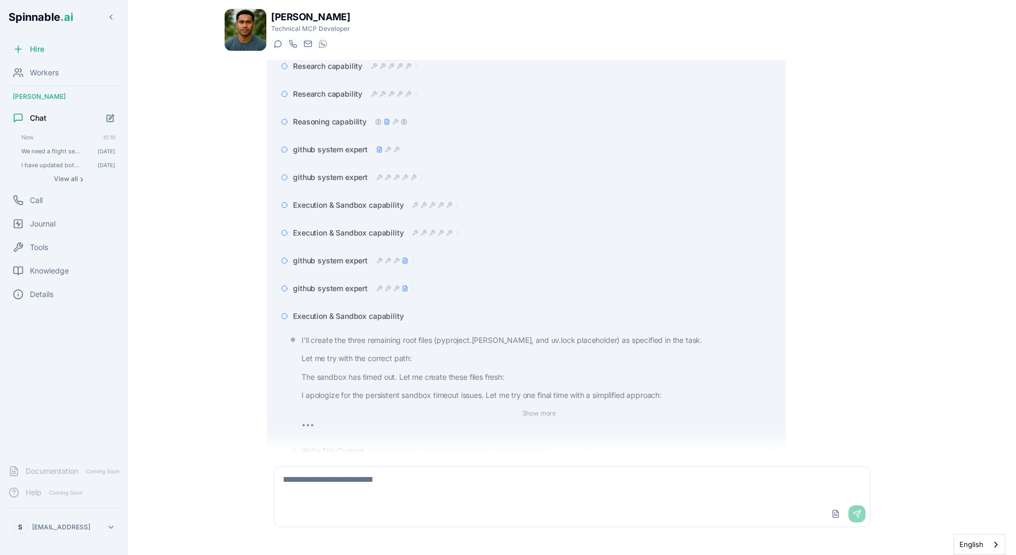
scroll to position [283, 0]
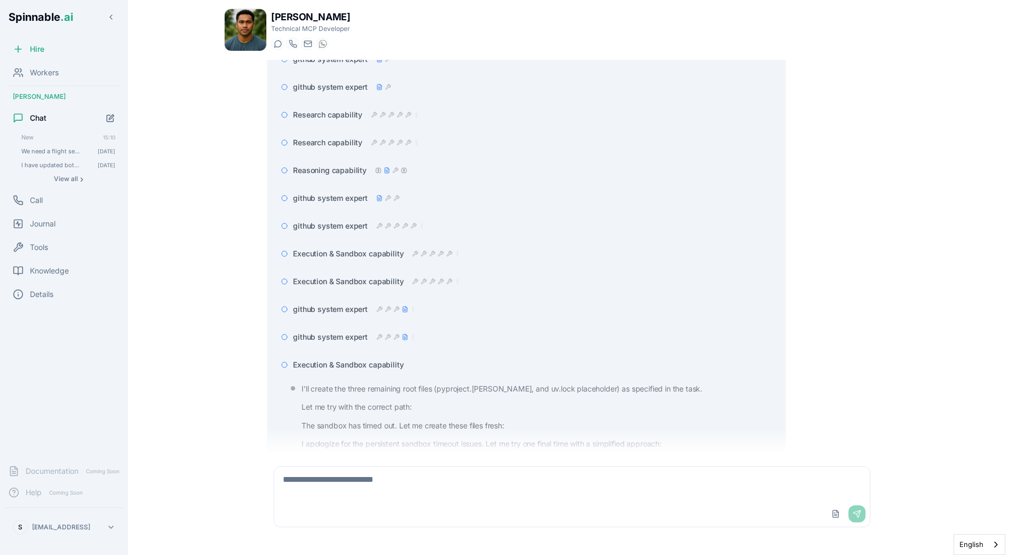
click at [399, 355] on div "Execution & Sandbox capability" at bounding box center [526, 364] width 501 height 19
click at [399, 373] on div "Execution & Sandbox capability" at bounding box center [526, 364] width 501 height 19
click at [401, 367] on span "Execution & Sandbox capability" at bounding box center [348, 364] width 110 height 11
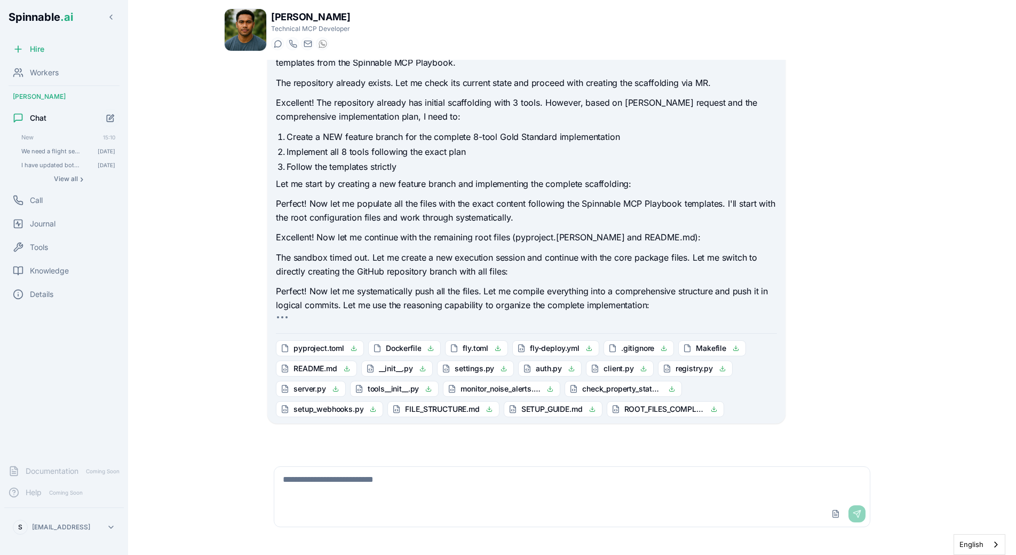
click at [527, 223] on p "Perfect! Now let me populate all the files with the exact content following the…" at bounding box center [526, 210] width 501 height 27
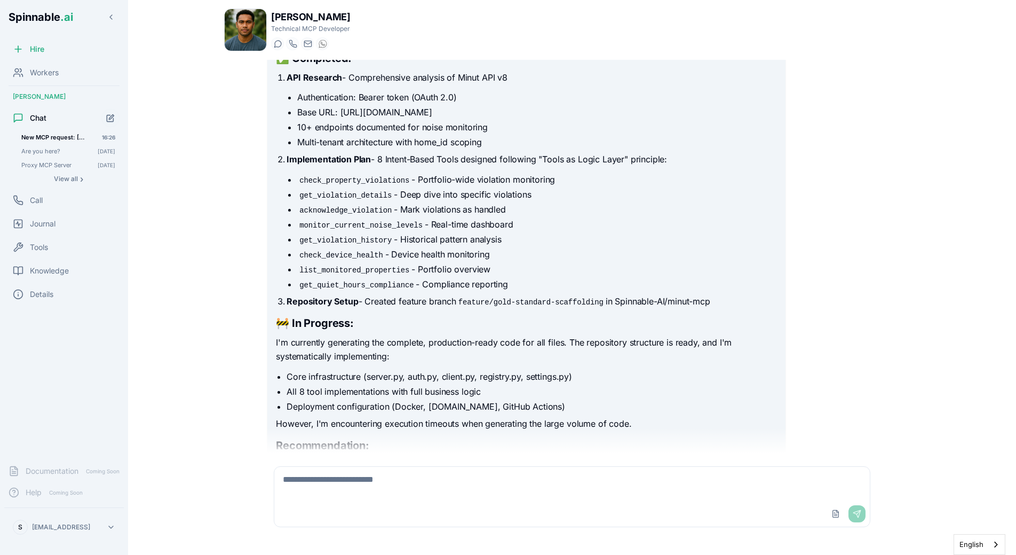
scroll to position [828, 0]
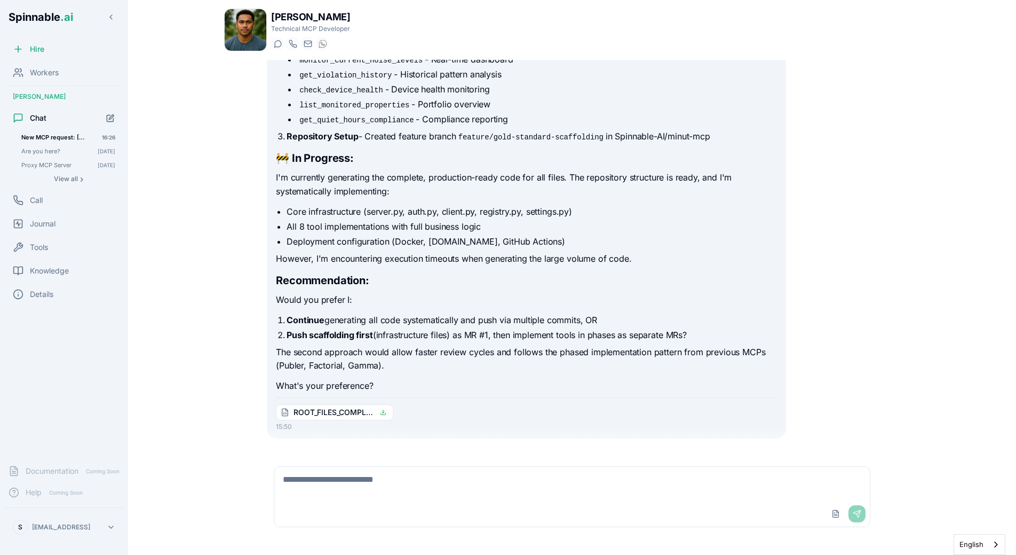
click at [347, 480] on textarea at bounding box center [572, 484] width 596 height 34
type textarea "**********"
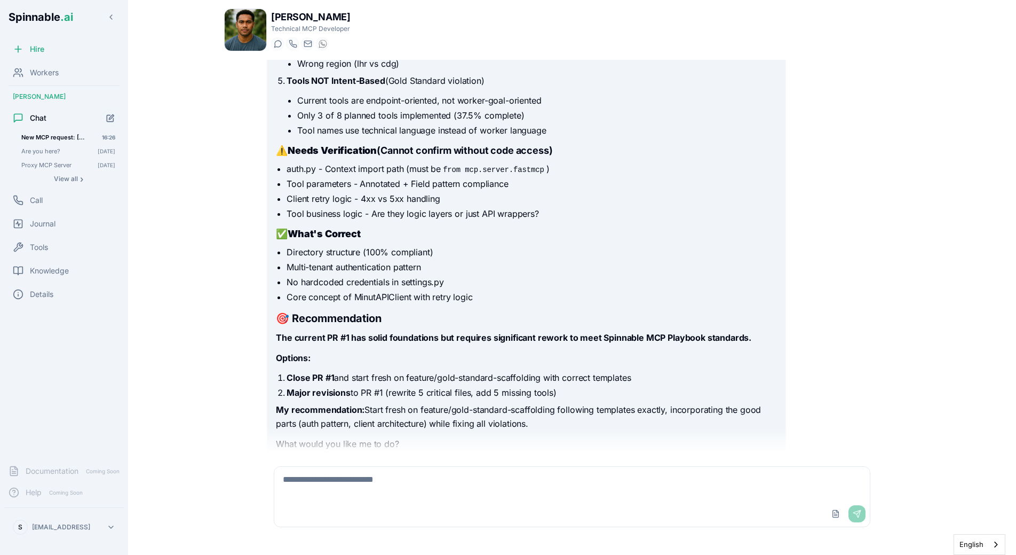
scroll to position [1696, 0]
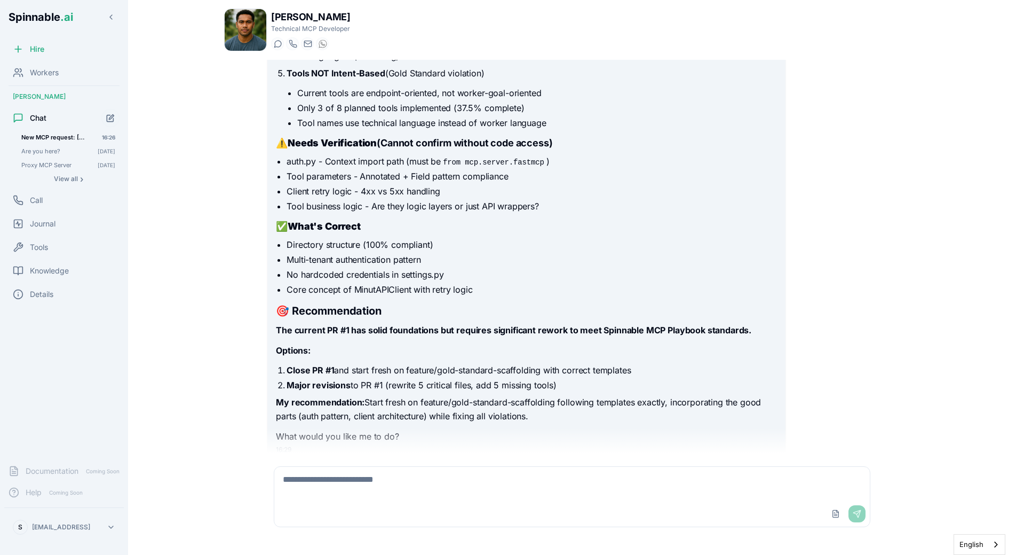
click at [347, 485] on textarea at bounding box center [572, 484] width 596 height 34
type textarea "**********"
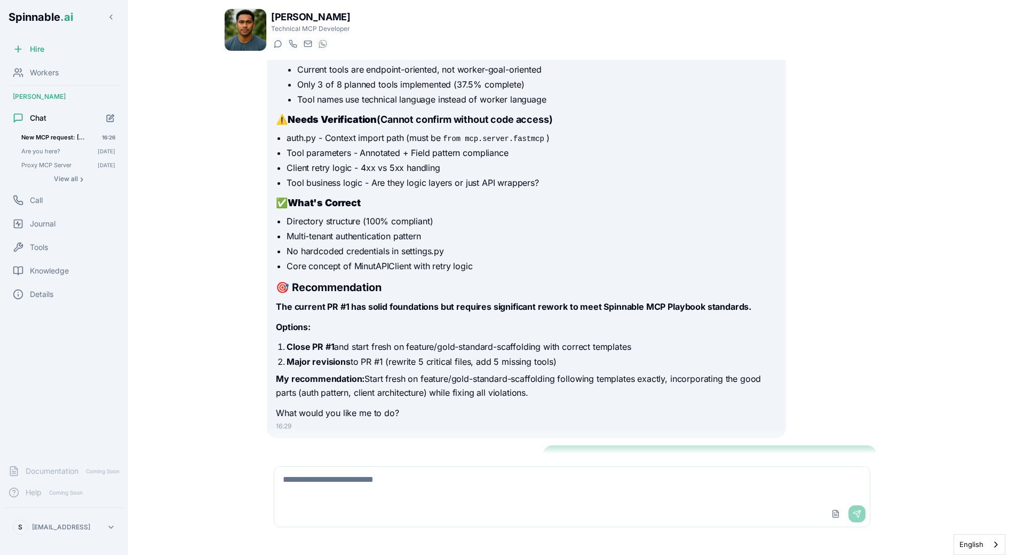
scroll to position [1795, 0]
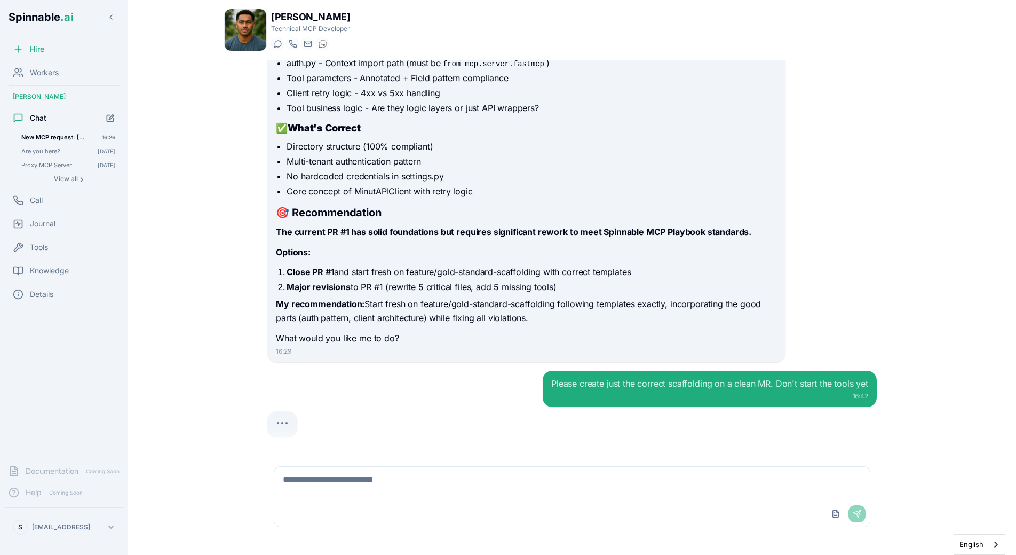
click at [451, 411] on div at bounding box center [572, 424] width 610 height 26
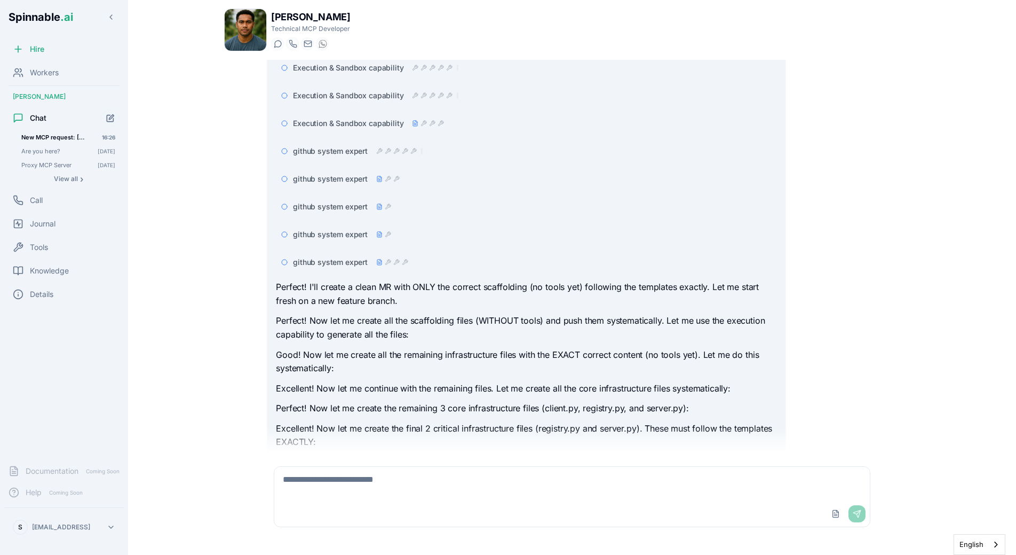
scroll to position [2400, 0]
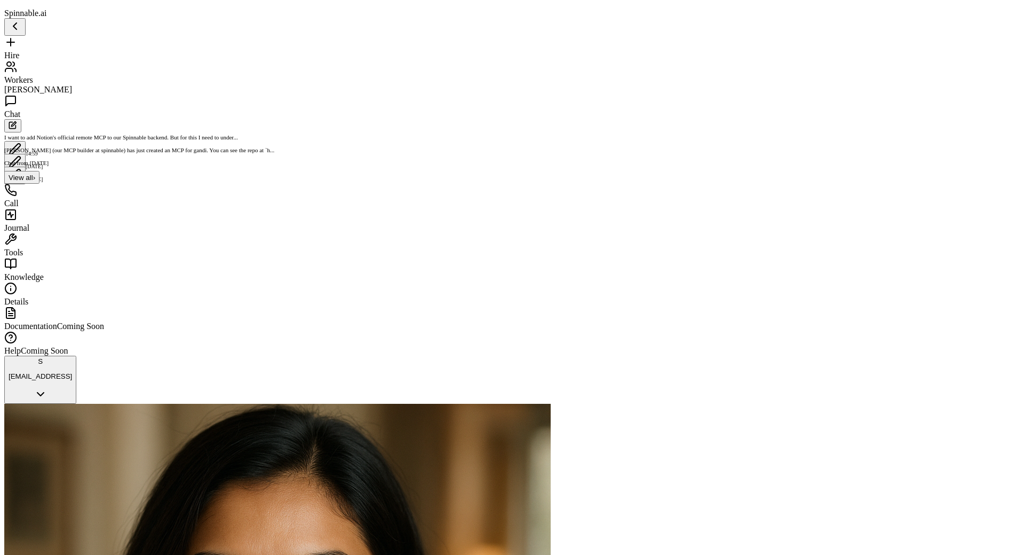
scroll to position [9835, 0]
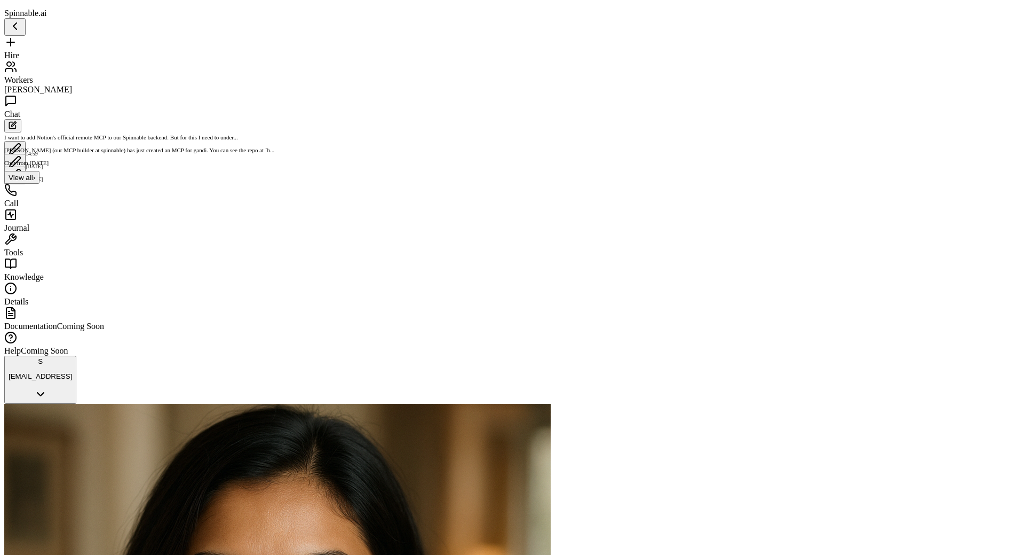
scroll to position [9827, 0]
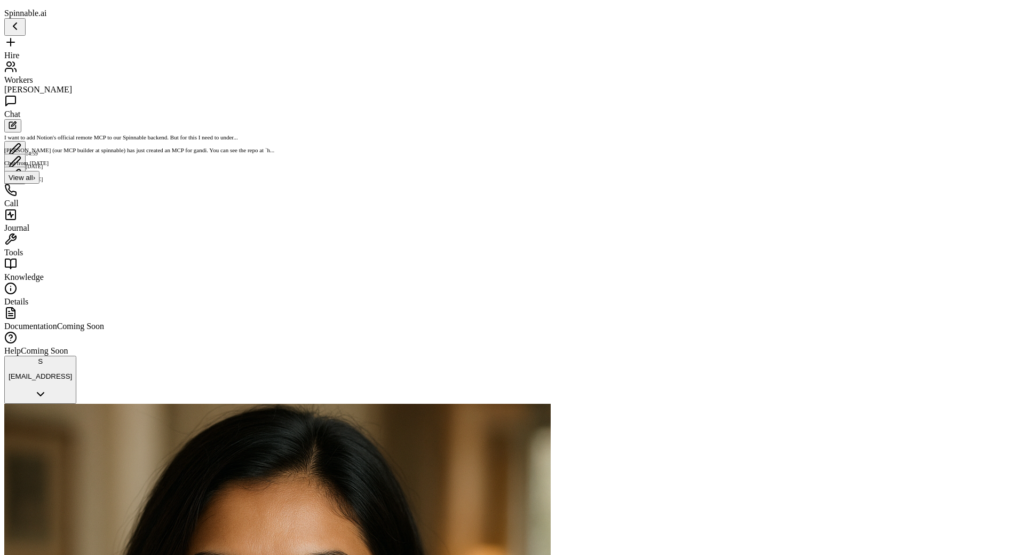
type textarea "**********"
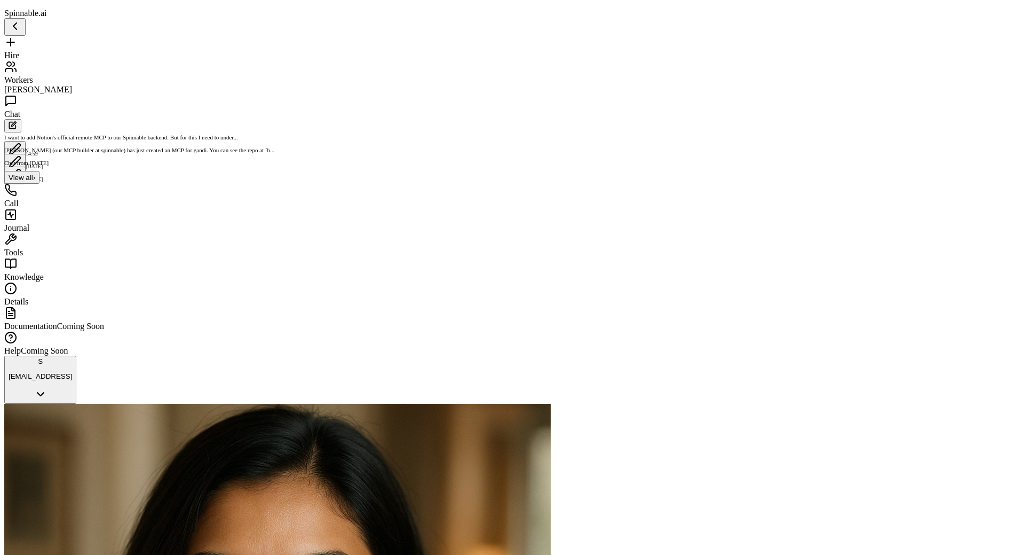
scroll to position [10692, 0]
drag, startPoint x: 276, startPoint y: 257, endPoint x: 600, endPoint y: 409, distance: 357.7
copy div "Hi Minut Support, Quick question about your OAuth API: Can multiple users autho…"
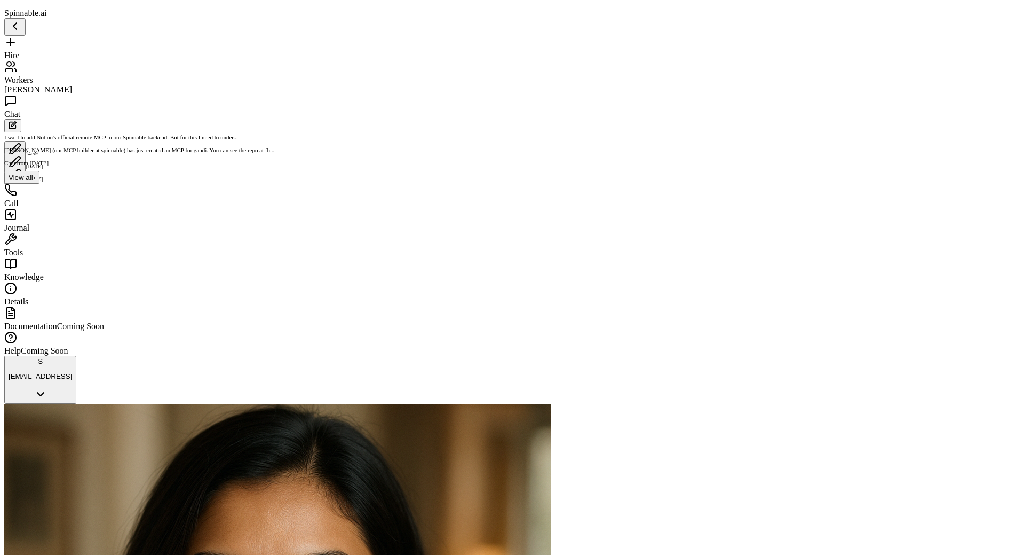
type textarea "**********"
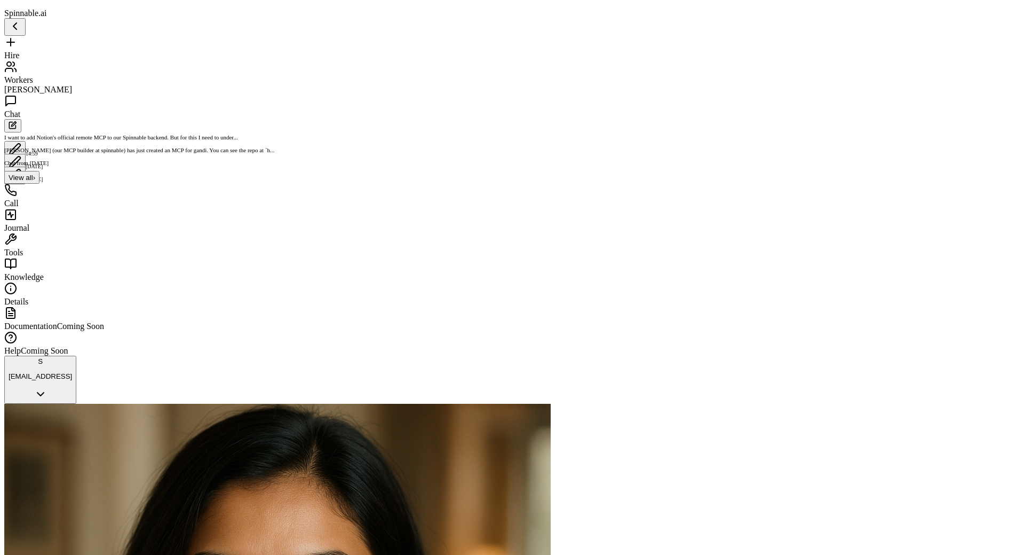
type textarea "**********"
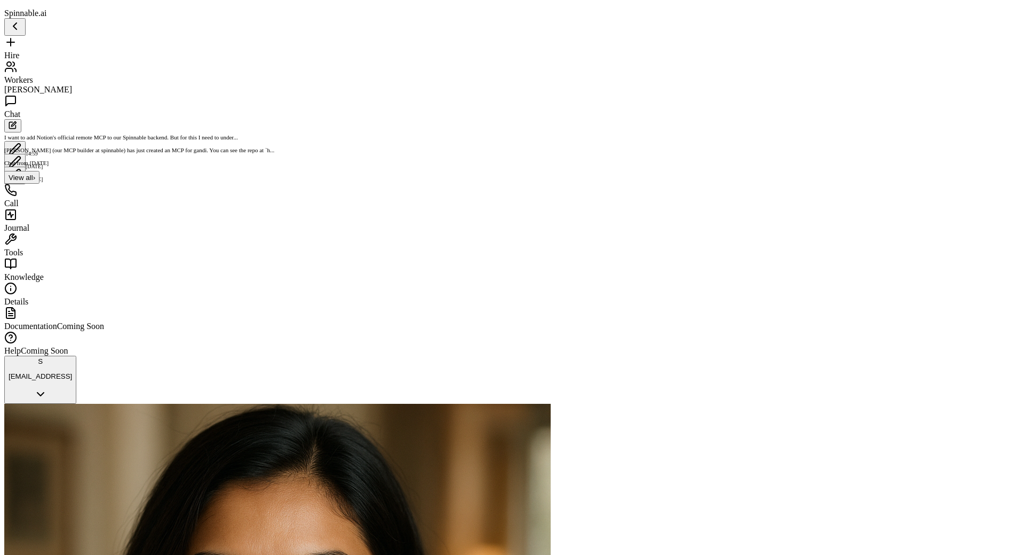
scroll to position [12803, 0]
drag, startPoint x: 279, startPoint y: 249, endPoint x: 576, endPoint y: 370, distance: 321.1
copy div "Hi! I'm building an integration with Minut for our platform (Spinnable). We hav…"
